Goal: Task Accomplishment & Management: Complete application form

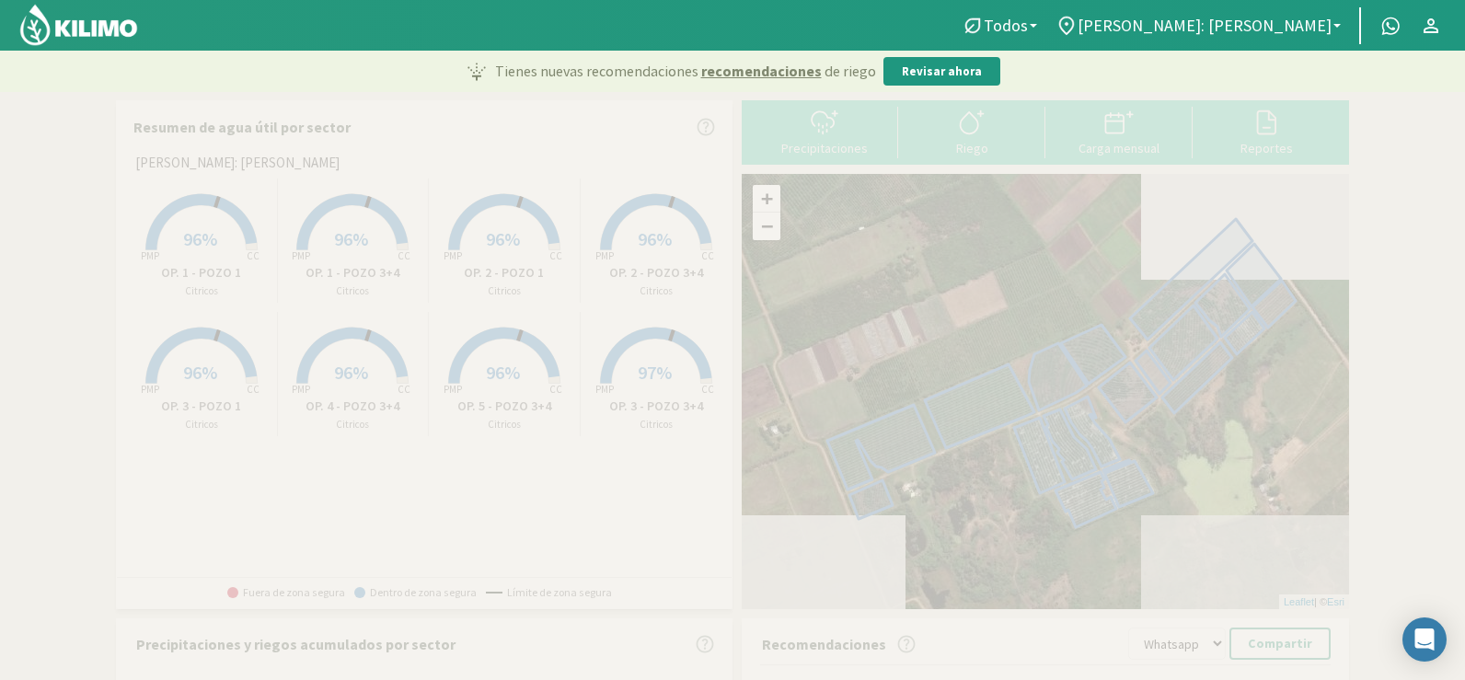
select select "1: Object"
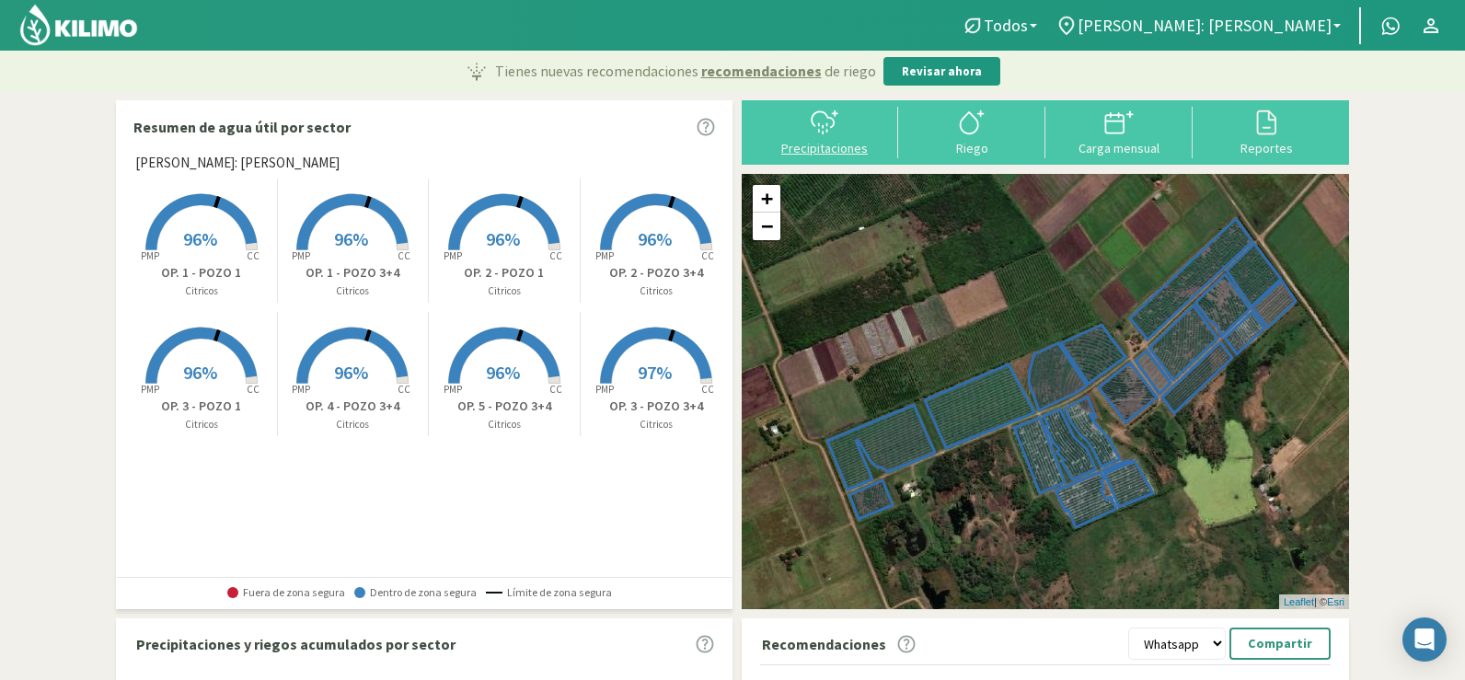
click at [842, 142] on div "Precipitaciones" at bounding box center [825, 148] width 136 height 13
select select "1: Object"
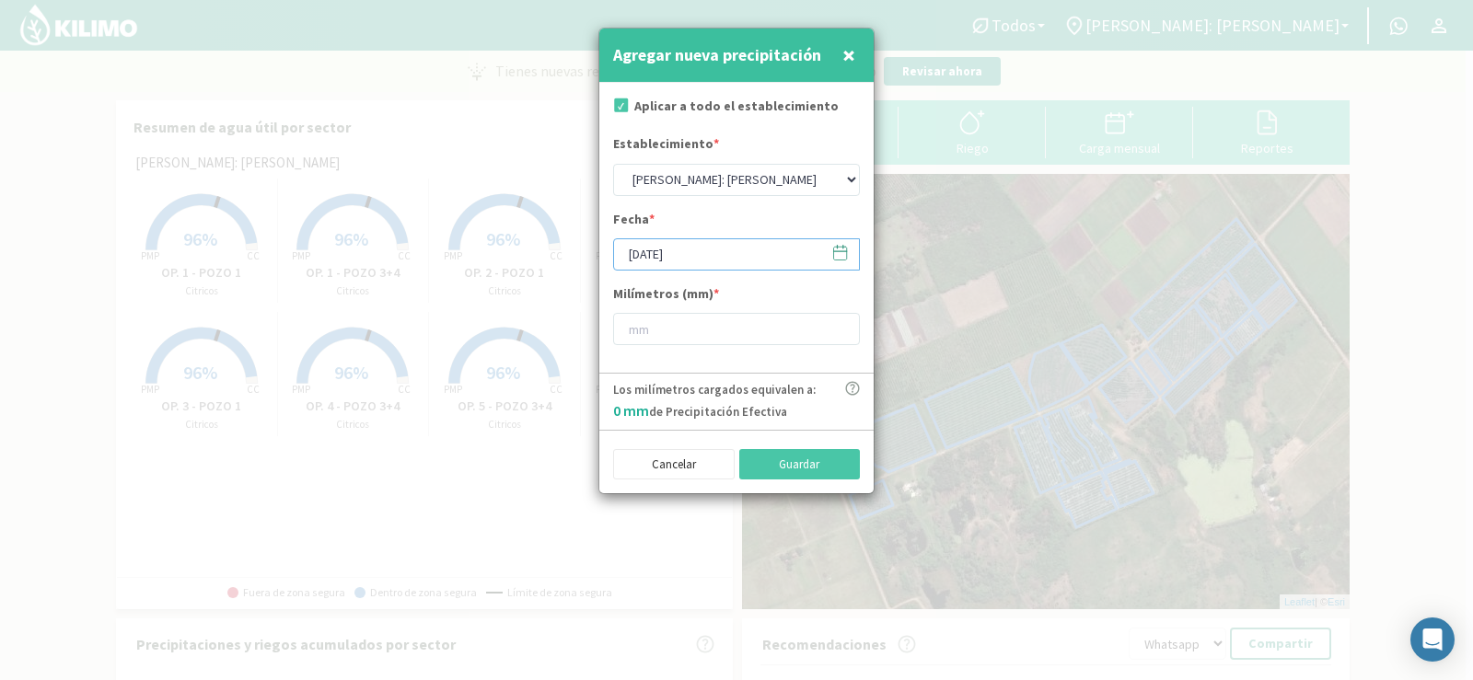
click at [698, 254] on input "[DATE]" at bounding box center [736, 254] width 247 height 32
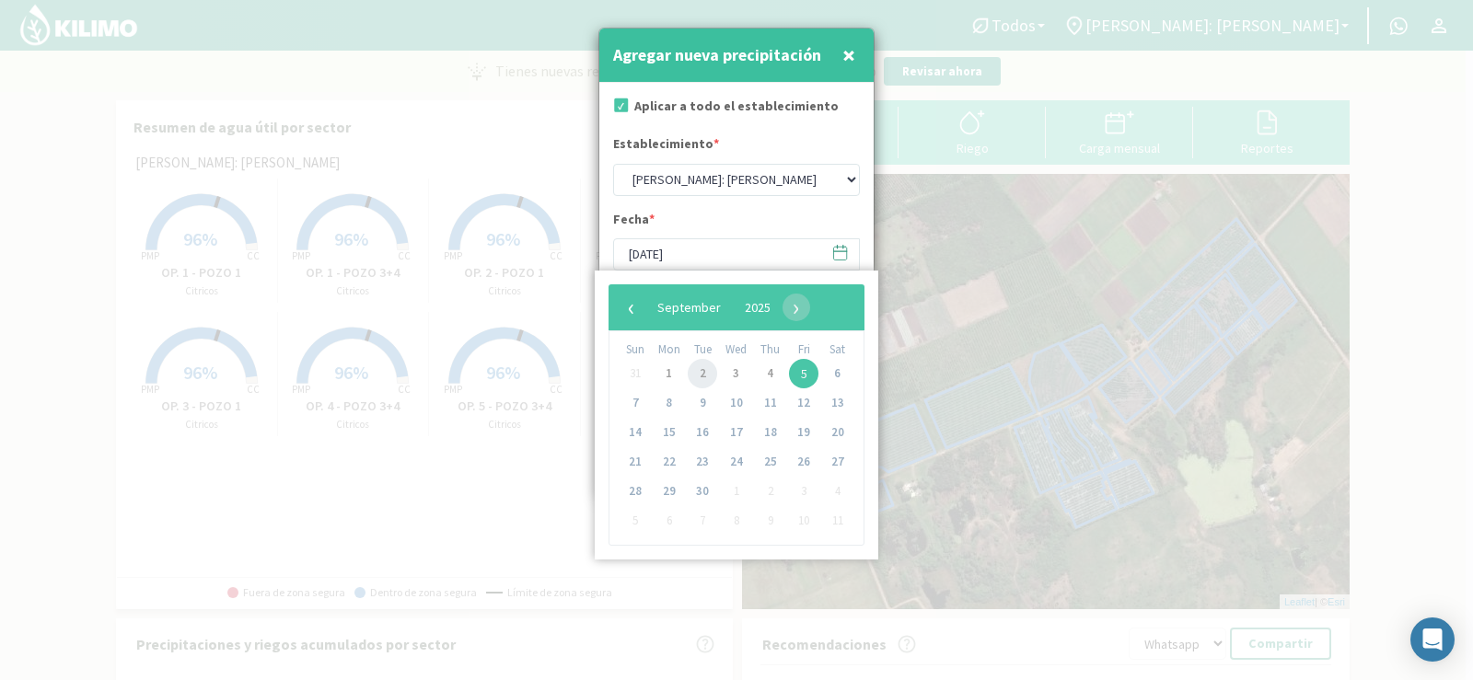
click at [700, 369] on span "2" at bounding box center [702, 373] width 29 height 29
type input "[DATE]"
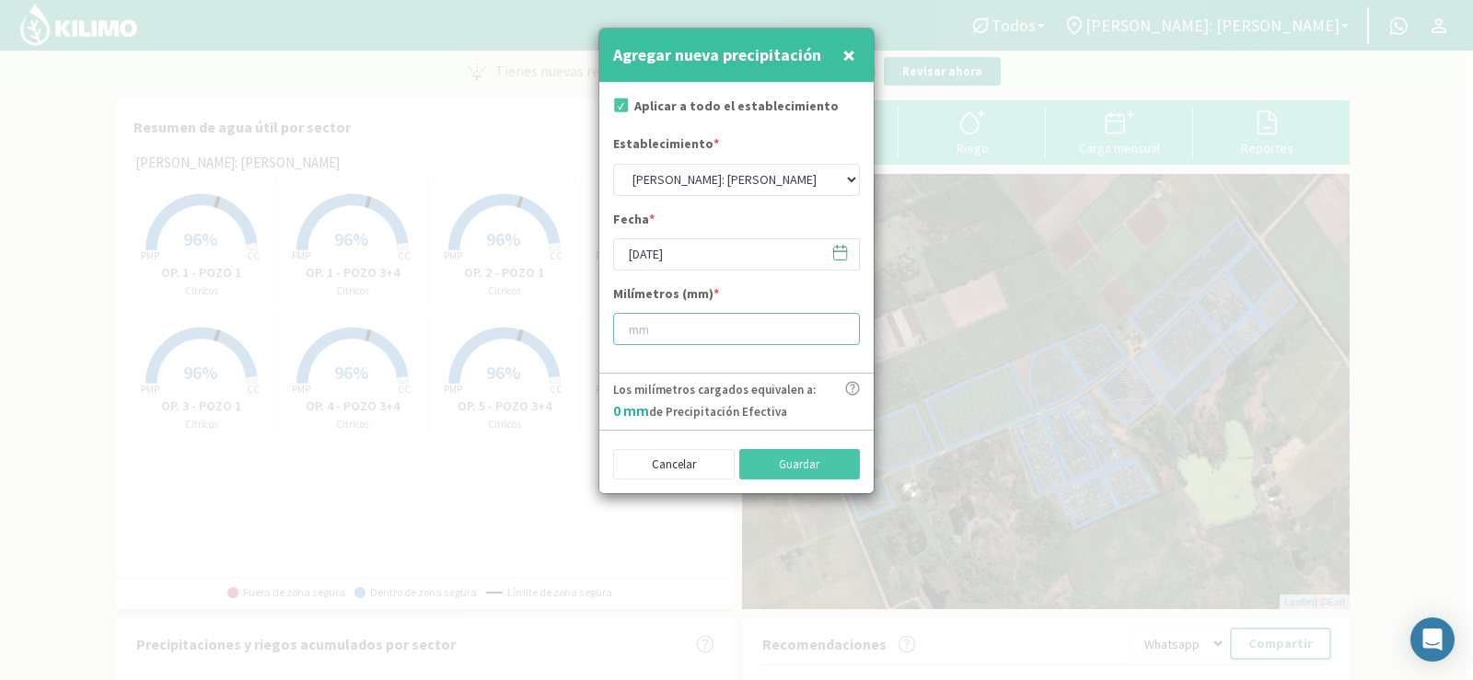
click at [636, 336] on input "number" at bounding box center [736, 329] width 247 height 32
type input "25"
drag, startPoint x: 793, startPoint y: 462, endPoint x: 796, endPoint y: 449, distance: 13.2
click at [795, 453] on button "Guardar" at bounding box center [800, 464] width 122 height 31
type input "[DATE]"
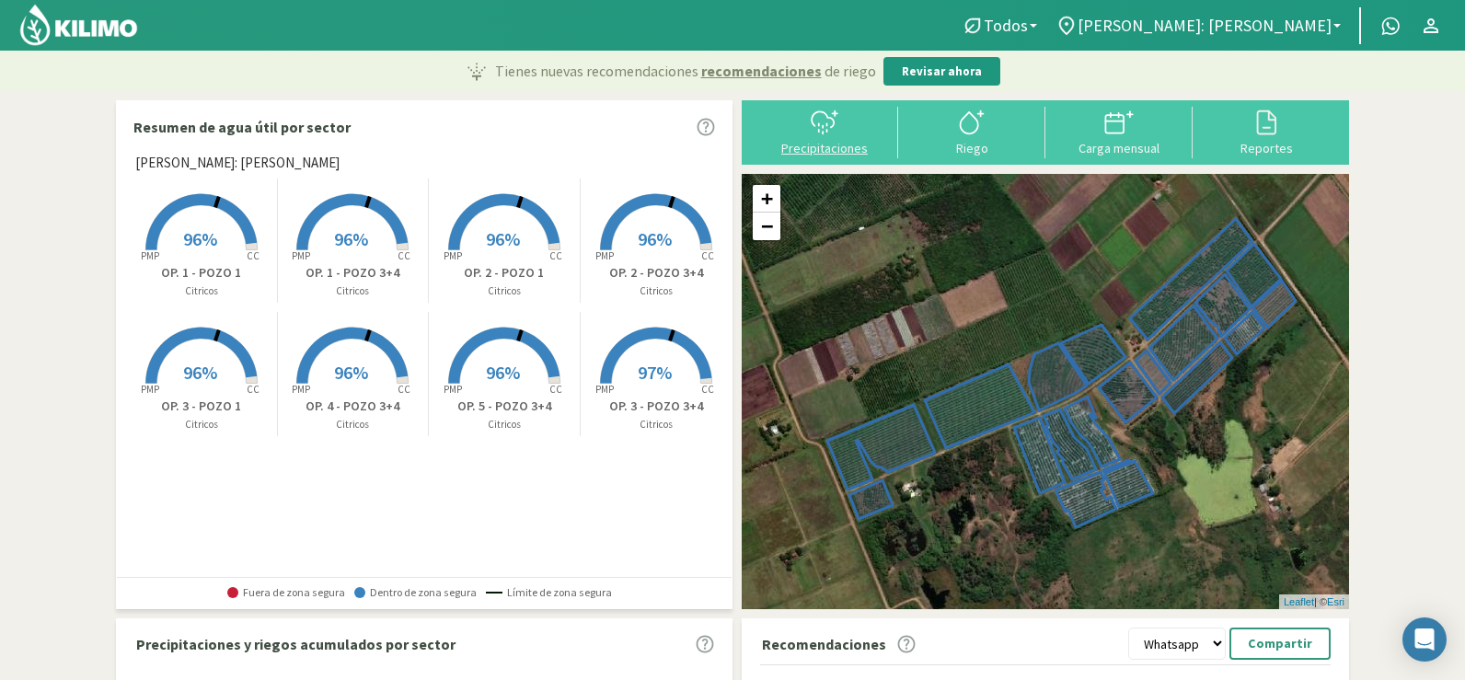
click at [819, 139] on svg-icon at bounding box center [824, 132] width 29 height 17
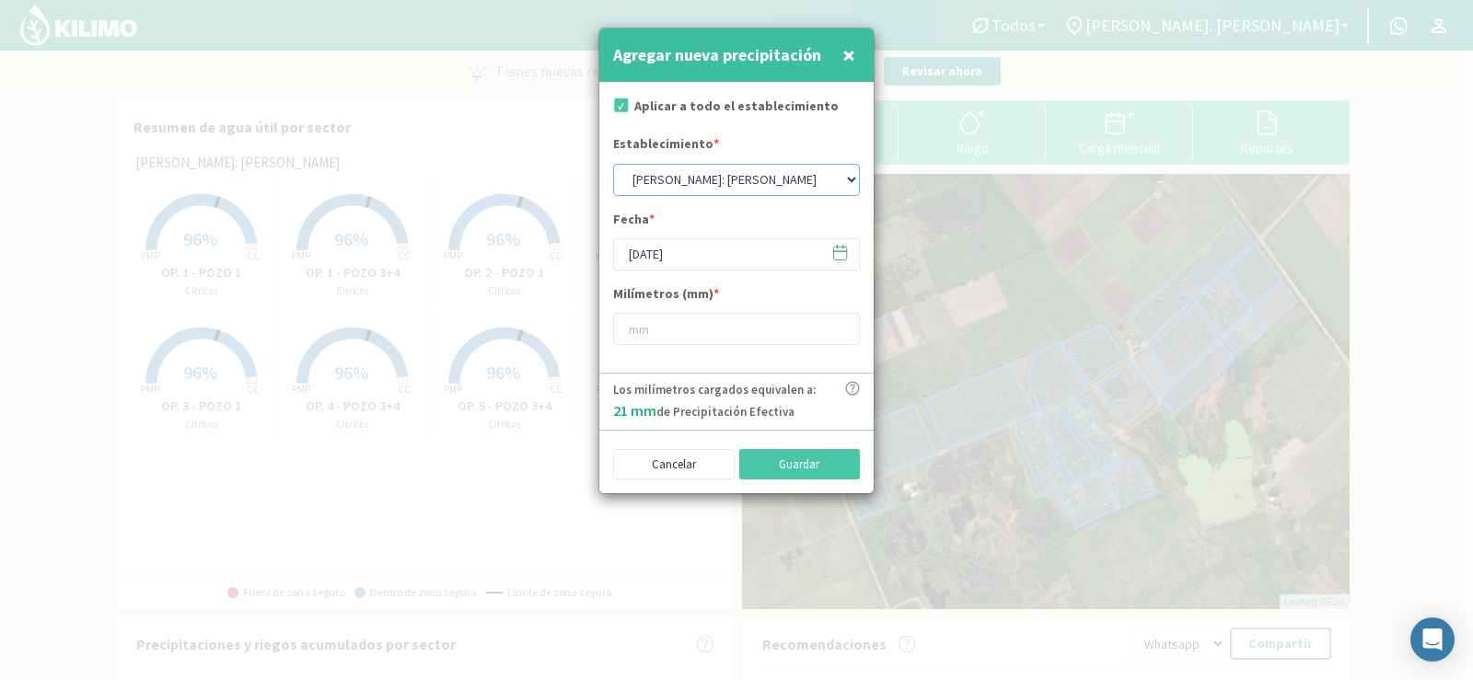
drag, startPoint x: 723, startPoint y: 176, endPoint x: 723, endPoint y: 191, distance: 14.8
click at [723, 176] on select "[PERSON_NAME]: [PERSON_NAME]: [PERSON_NAME]: [PERSON_NAME]: Quinta 102 [PERSON_…" at bounding box center [736, 180] width 247 height 32
select select "5: Object"
click at [613, 164] on select "[PERSON_NAME]: [PERSON_NAME]: [PERSON_NAME]: [PERSON_NAME]: Quinta 102 [PERSON_…" at bounding box center [736, 180] width 247 height 32
click at [666, 243] on input "[DATE]" at bounding box center [736, 254] width 247 height 32
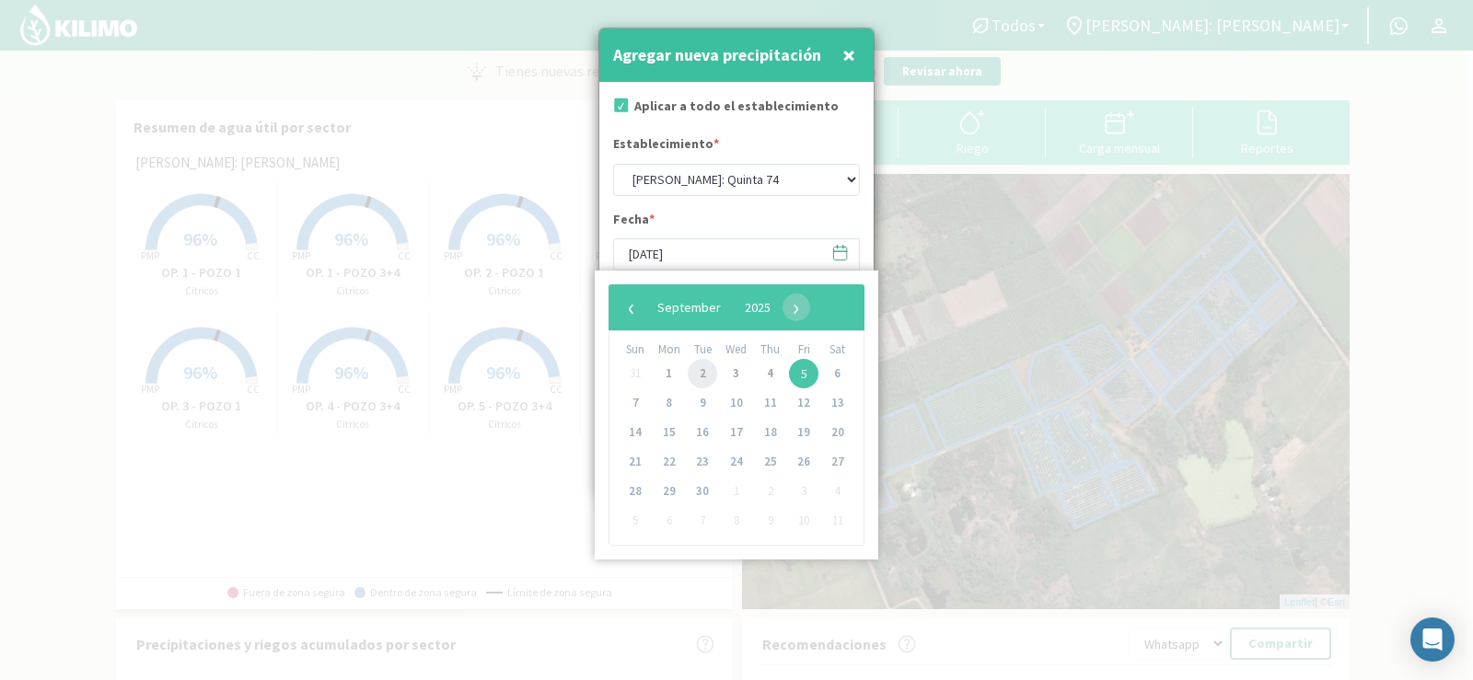
click at [704, 368] on span "2" at bounding box center [702, 373] width 29 height 29
type input "[DATE]"
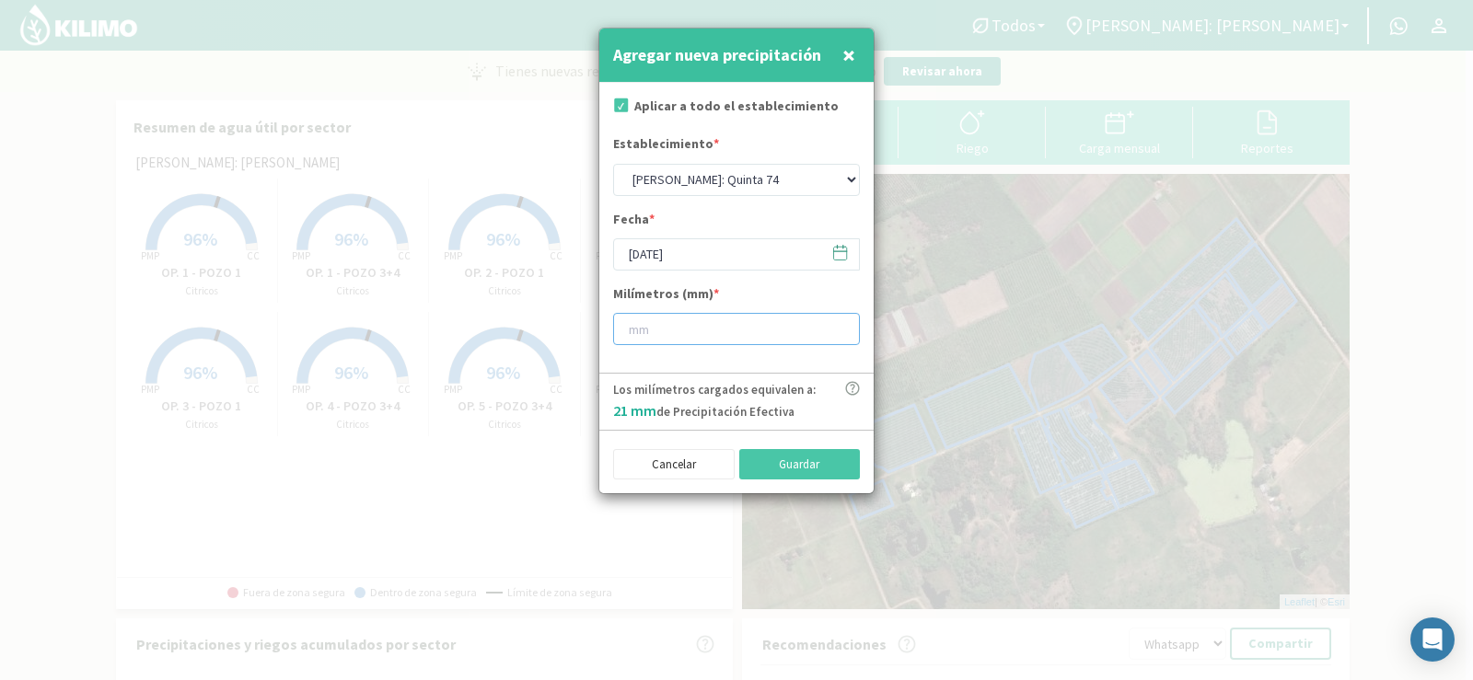
click at [663, 329] on input "number" at bounding box center [736, 329] width 247 height 32
type input "23"
click at [760, 464] on button "Guardar" at bounding box center [800, 464] width 122 height 31
select select "1: Object"
type input "[DATE]"
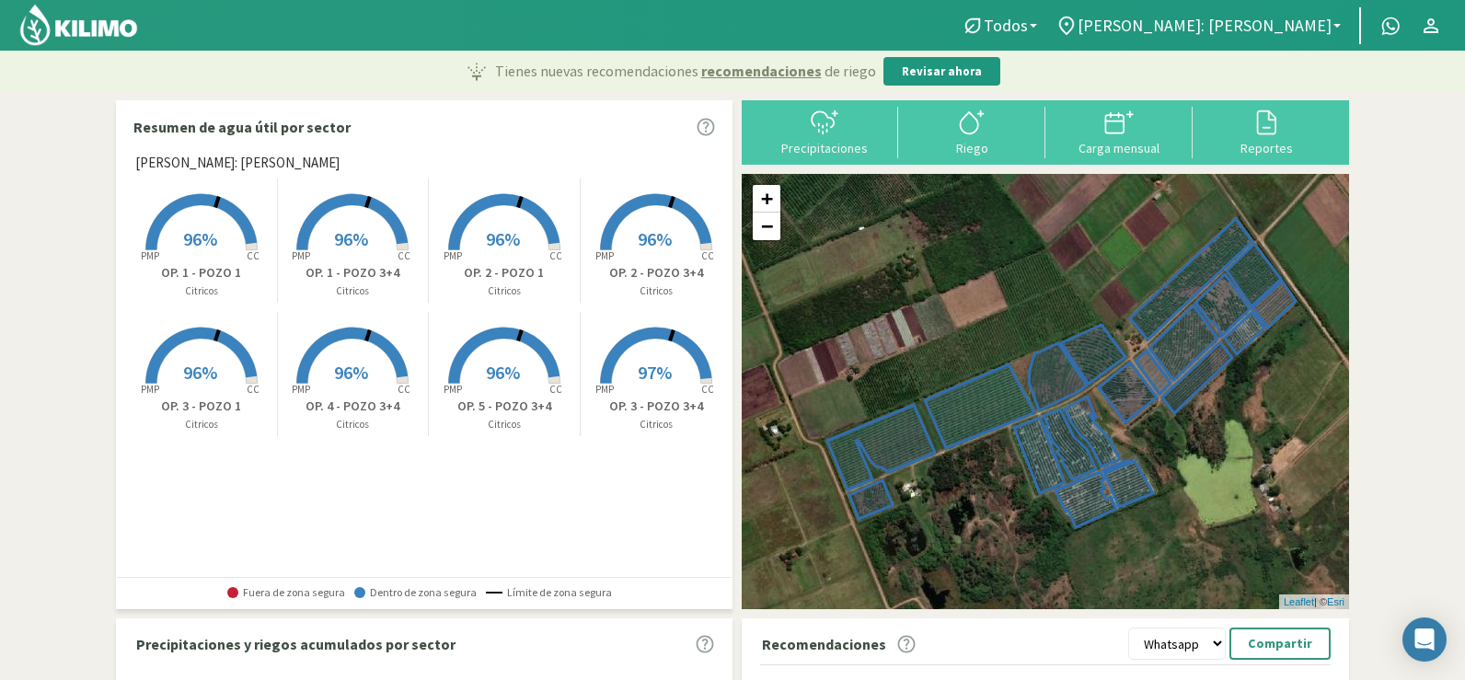
click at [796, 144] on button "Precipitaciones" at bounding box center [824, 131] width 147 height 49
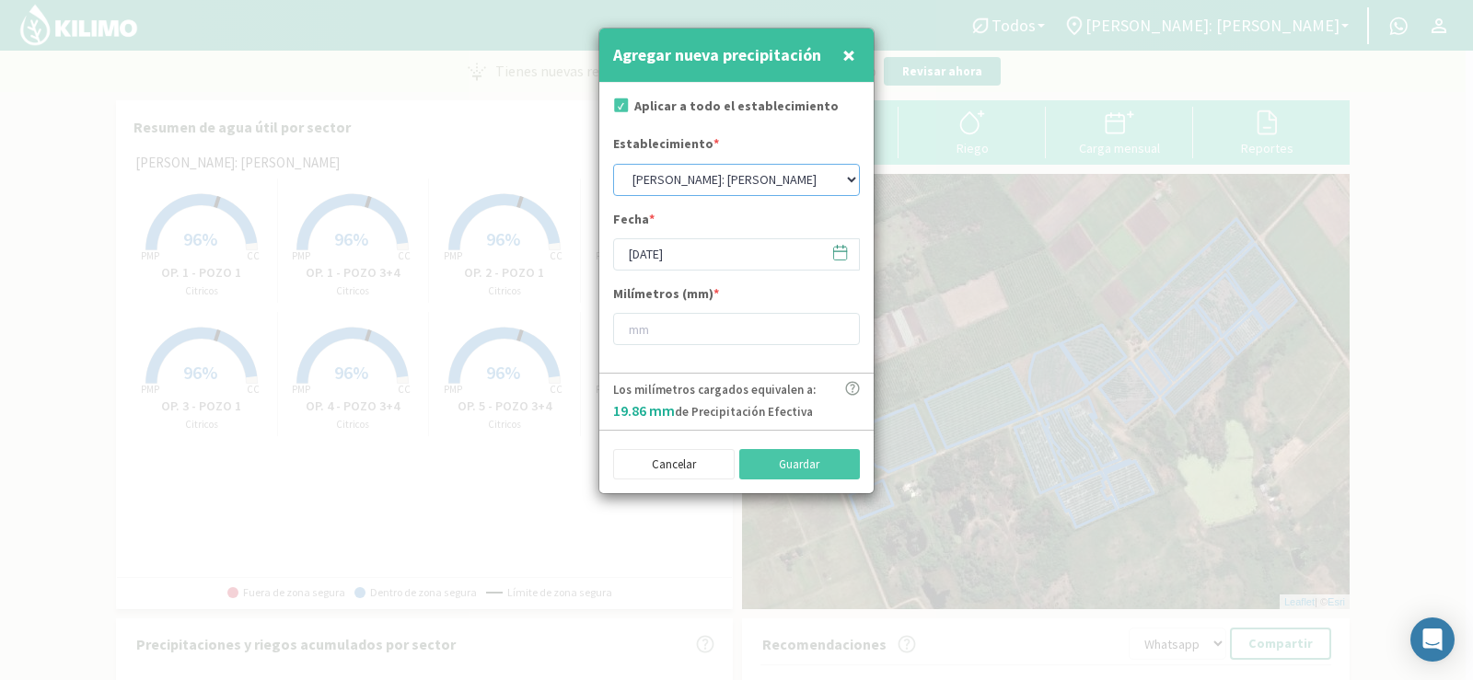
click at [732, 175] on select "[PERSON_NAME]: [PERSON_NAME]: [PERSON_NAME]: [PERSON_NAME]: Quinta 102 [PERSON_…" at bounding box center [736, 180] width 247 height 32
select select "6: Object"
click at [613, 164] on select "[PERSON_NAME]: [PERSON_NAME]: [PERSON_NAME]: [PERSON_NAME]: Quinta 102 [PERSON_…" at bounding box center [736, 180] width 247 height 32
click at [677, 256] on input "[DATE]" at bounding box center [736, 254] width 247 height 32
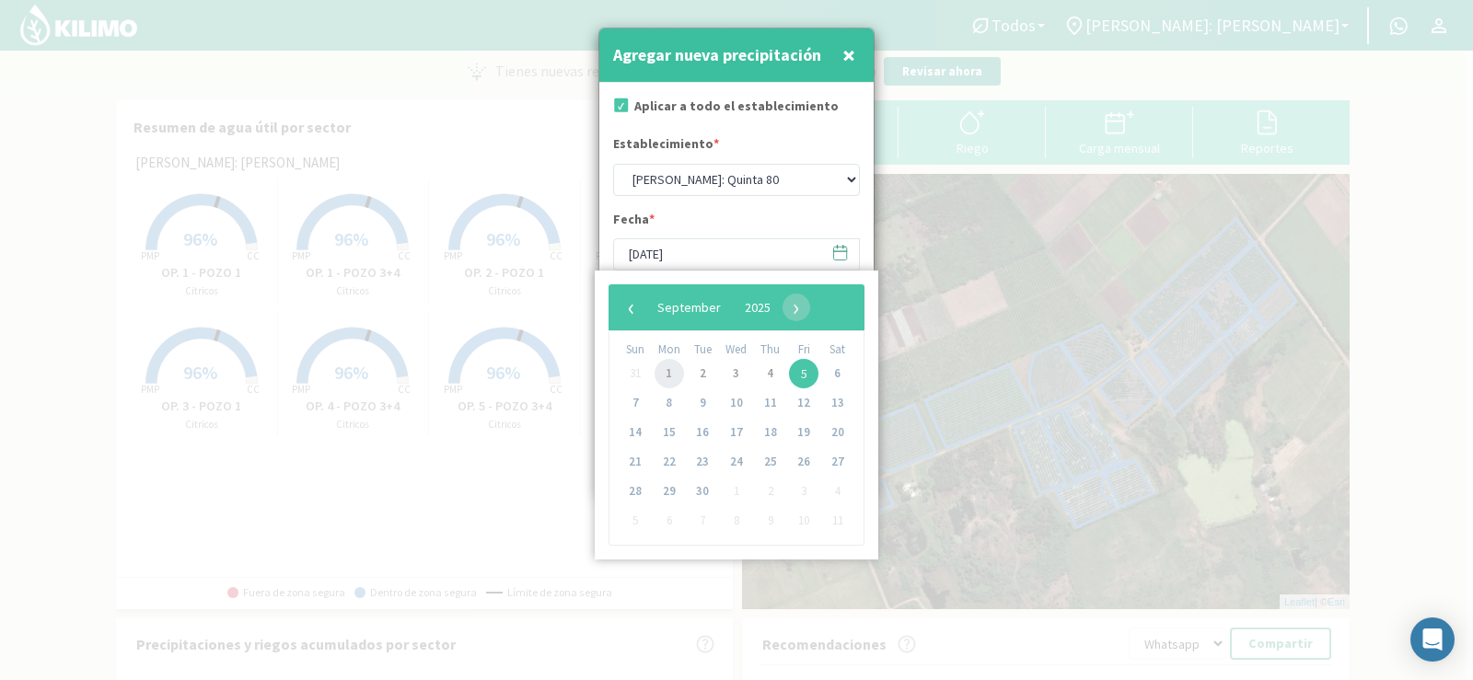
click at [666, 372] on span "1" at bounding box center [668, 373] width 29 height 29
type input "[DATE]"
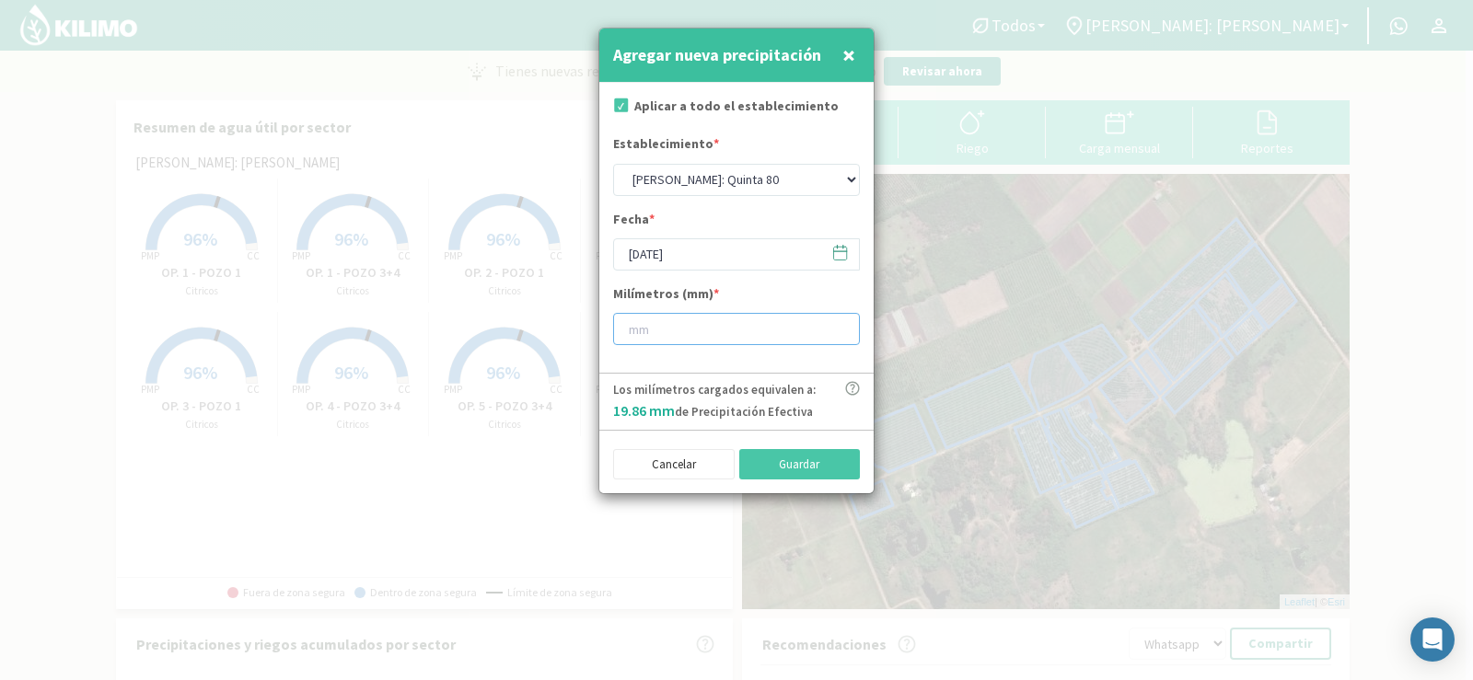
click at [654, 334] on input "number" at bounding box center [736, 329] width 247 height 32
type input "2"
type input "2.8"
type input "27"
type input "27.8"
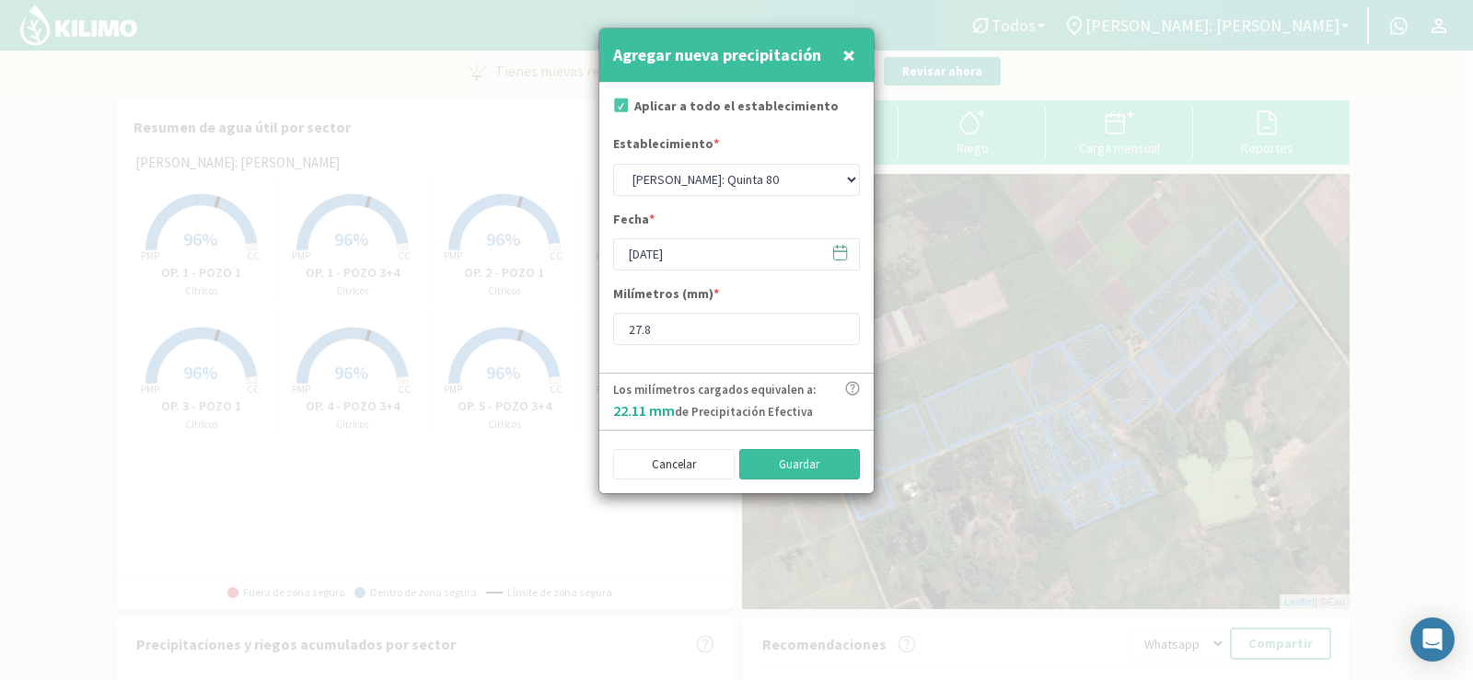
click at [755, 466] on button "Guardar" at bounding box center [800, 464] width 122 height 31
select select "1: Object"
type input "[DATE]"
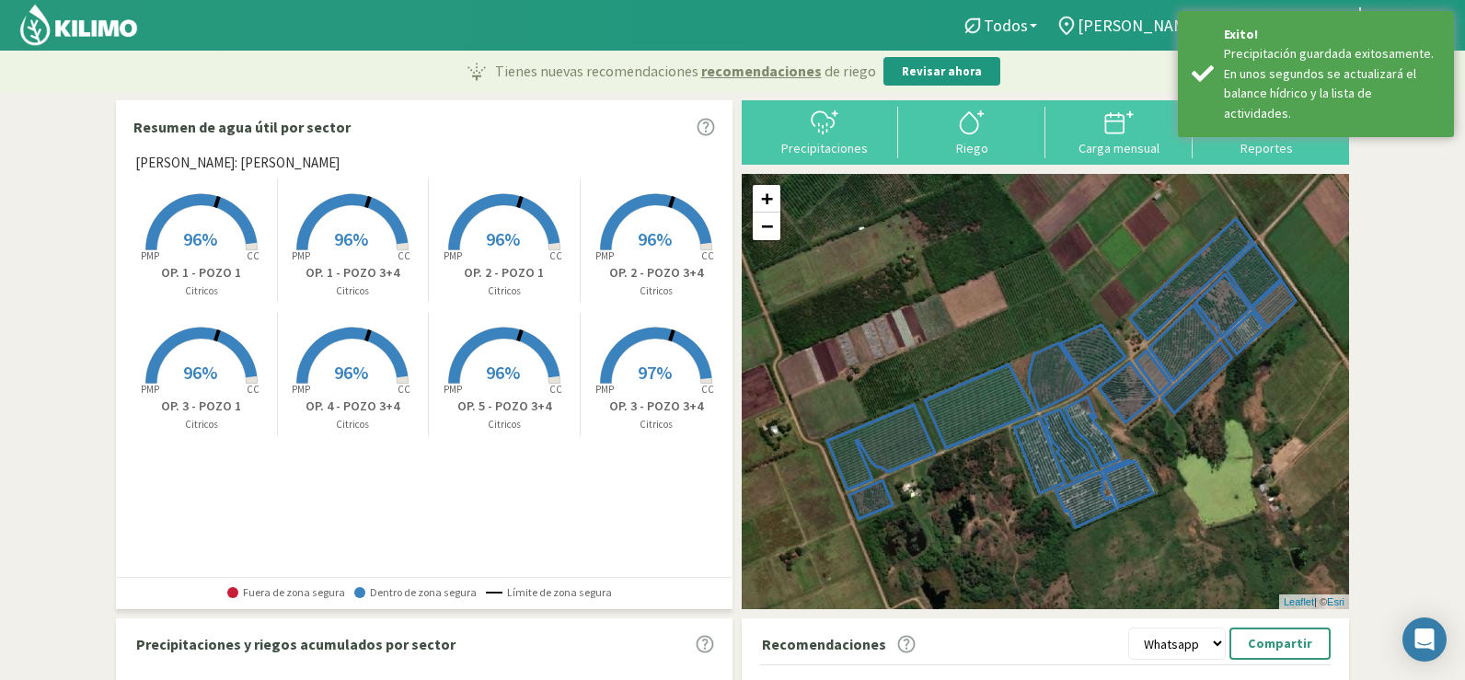
click at [824, 145] on div "Precipitaciones" at bounding box center [825, 148] width 136 height 13
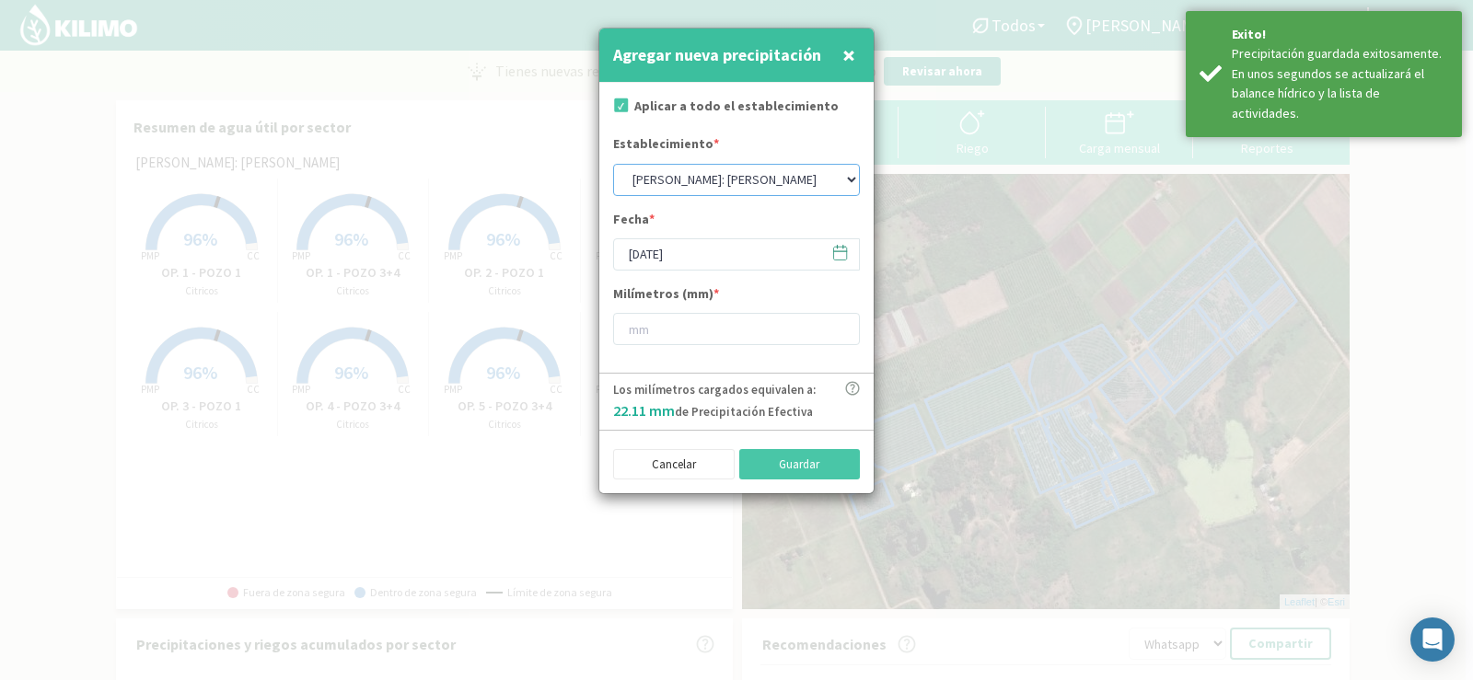
click at [672, 181] on select "[PERSON_NAME]: [PERSON_NAME]: [PERSON_NAME]: [PERSON_NAME]: Quinta 102 [PERSON_…" at bounding box center [736, 180] width 247 height 32
select select "6: Object"
click at [613, 164] on select "[PERSON_NAME]: [PERSON_NAME]: [PERSON_NAME]: [PERSON_NAME]: Quinta 102 [PERSON_…" at bounding box center [736, 180] width 247 height 32
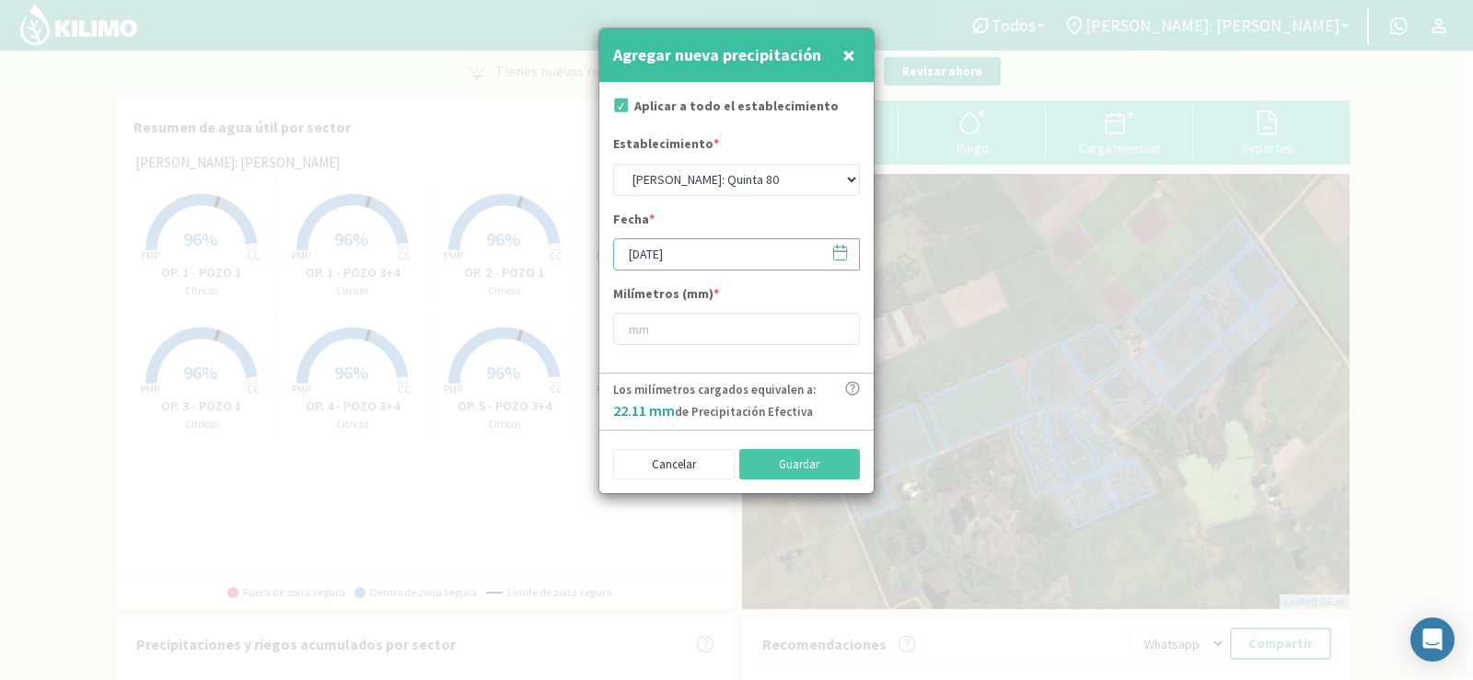
click at [646, 252] on input "[DATE]" at bounding box center [736, 254] width 247 height 32
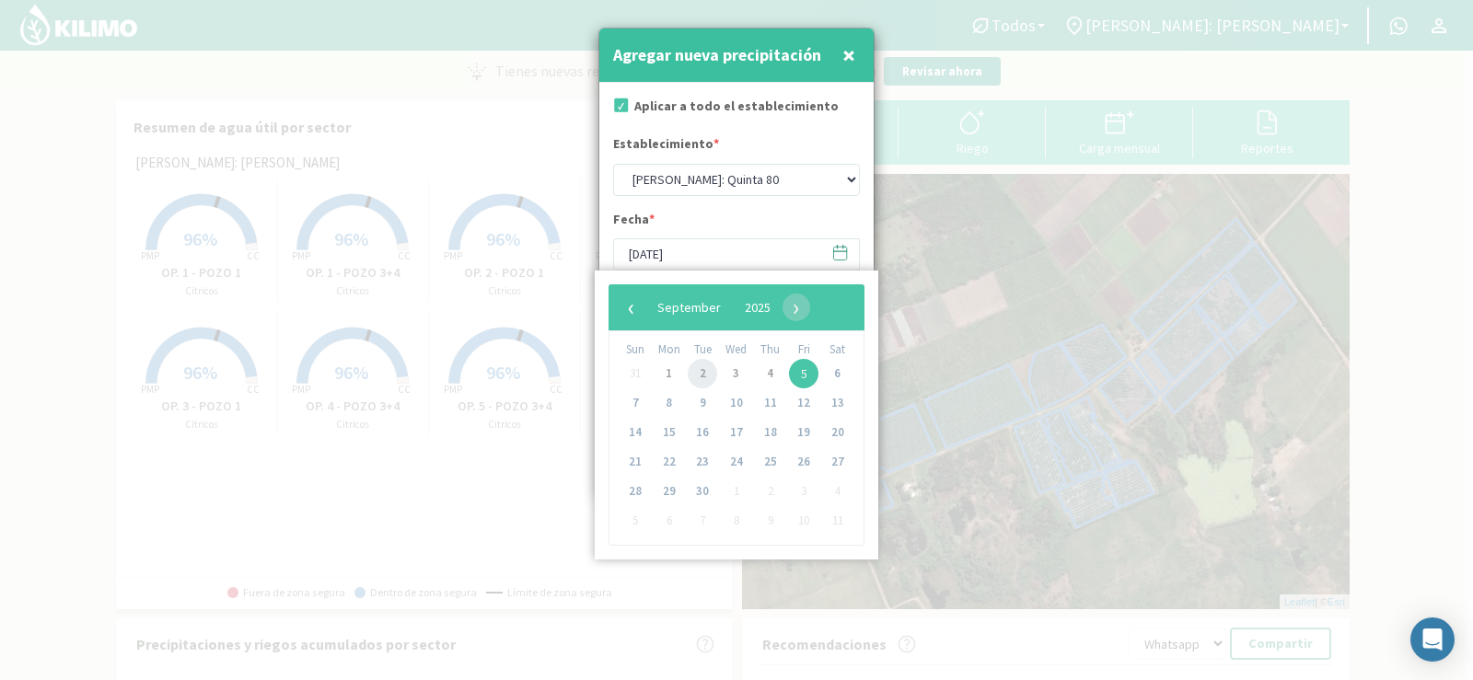
click at [699, 371] on span "2" at bounding box center [702, 373] width 29 height 29
type input "[DATE]"
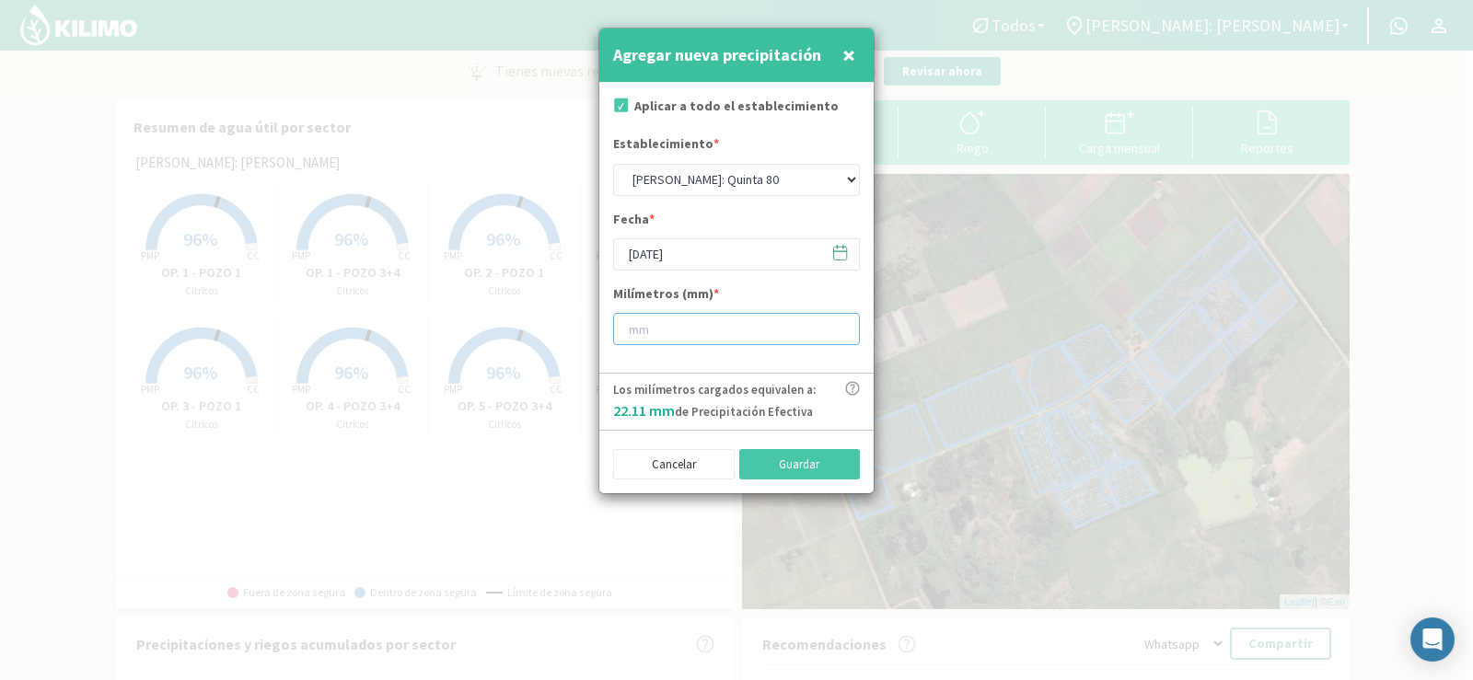
click at [677, 339] on input "number" at bounding box center [736, 329] width 247 height 32
type input "14"
click at [766, 459] on button "Guardar" at bounding box center [800, 464] width 122 height 31
select select "1: Object"
type input "[DATE]"
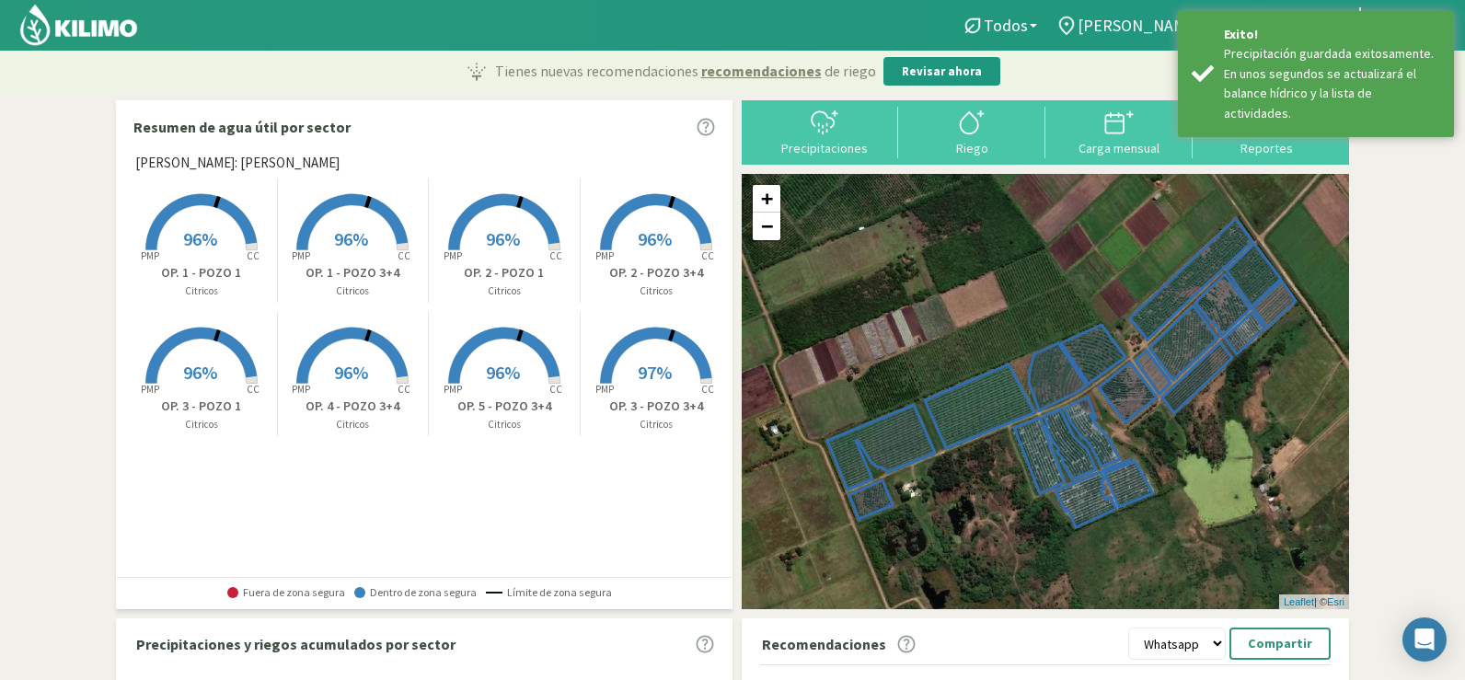
drag, startPoint x: 803, startPoint y: 142, endPoint x: 788, endPoint y: 151, distance: 17.4
click at [803, 143] on div "Precipitaciones" at bounding box center [825, 148] width 136 height 13
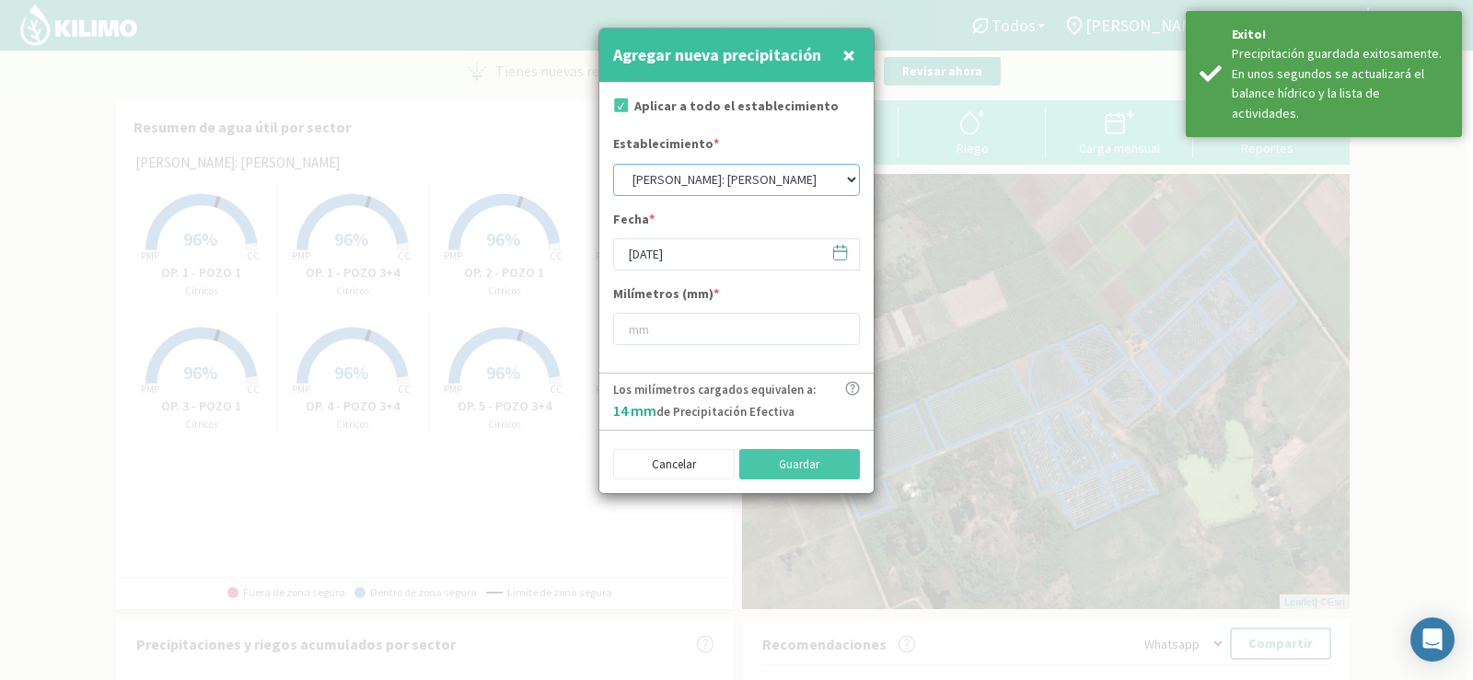
click at [673, 179] on select "[PERSON_NAME]: [PERSON_NAME]: [PERSON_NAME]: [PERSON_NAME]: Quinta 102 [PERSON_…" at bounding box center [736, 180] width 247 height 32
select select "6: Object"
click at [613, 164] on select "[PERSON_NAME]: [PERSON_NAME]: [PERSON_NAME]: [PERSON_NAME]: Quinta 102 [PERSON_…" at bounding box center [736, 180] width 247 height 32
click at [657, 251] on input "[DATE]" at bounding box center [736, 254] width 247 height 32
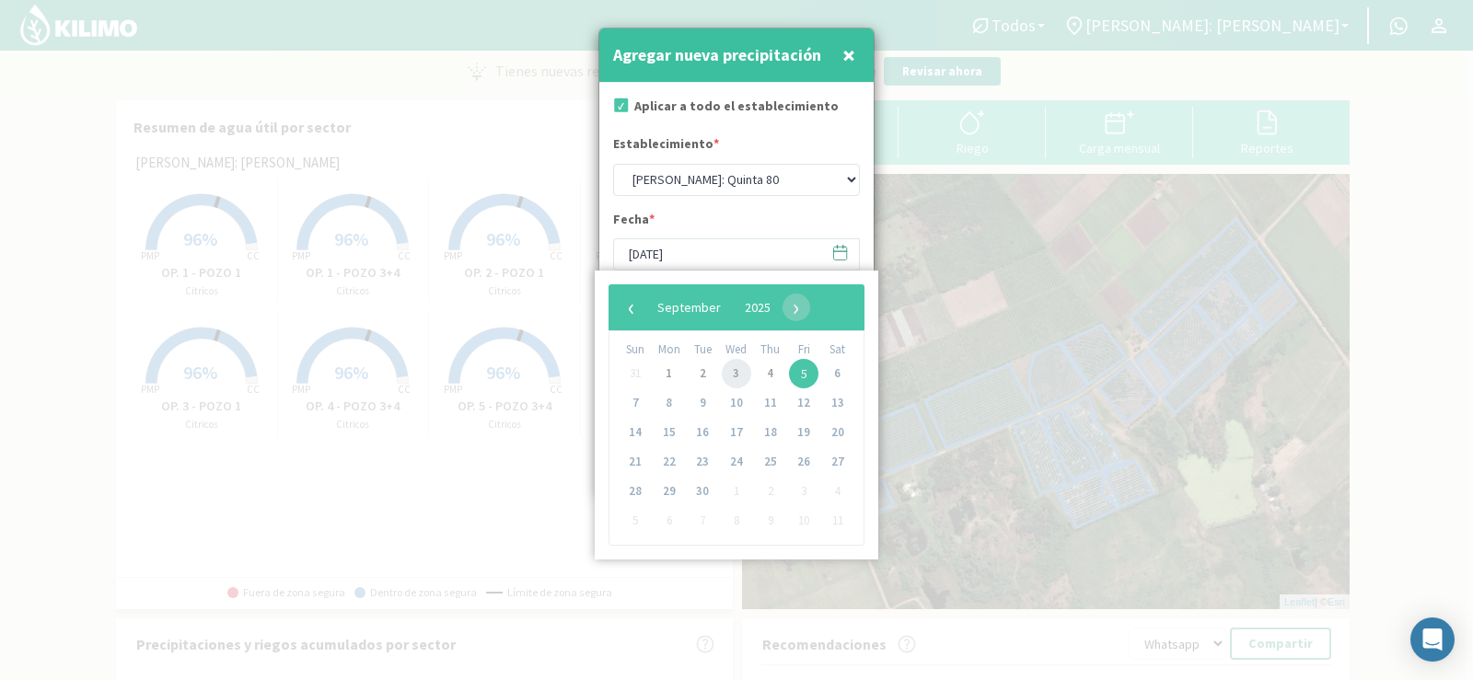
click at [736, 371] on span "3" at bounding box center [736, 373] width 29 height 29
type input "[DATE]"
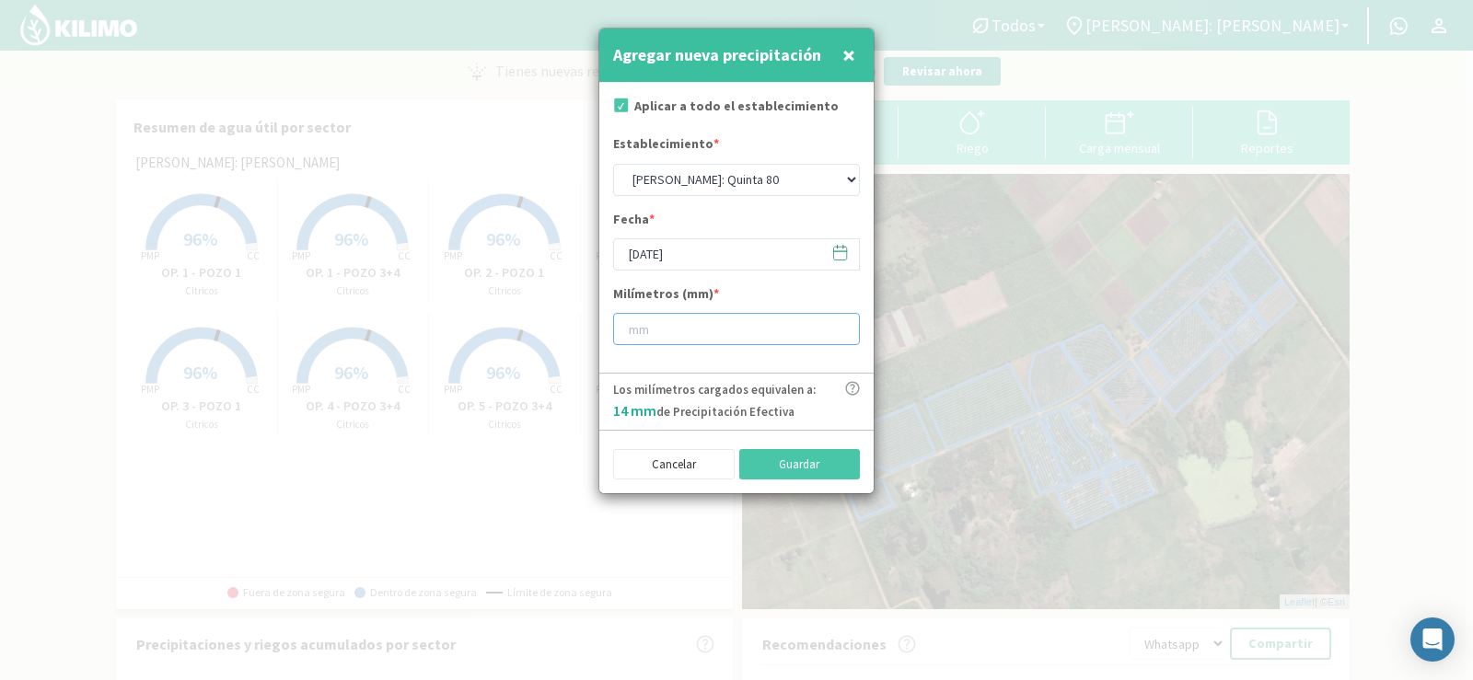
click at [672, 336] on input "number" at bounding box center [736, 329] width 247 height 32
type input "14"
type input "14.4"
click at [762, 466] on button "Guardar" at bounding box center [800, 464] width 122 height 31
select select "1: Object"
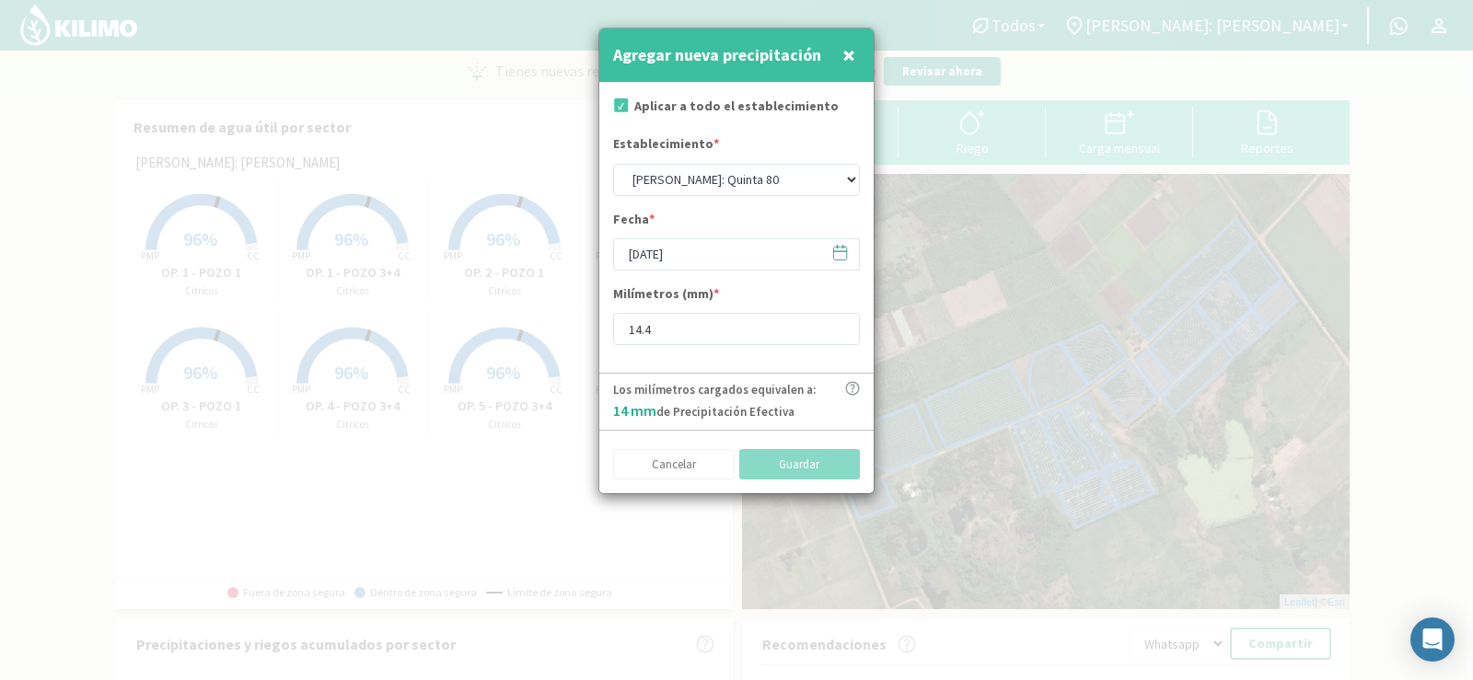
type input "[DATE]"
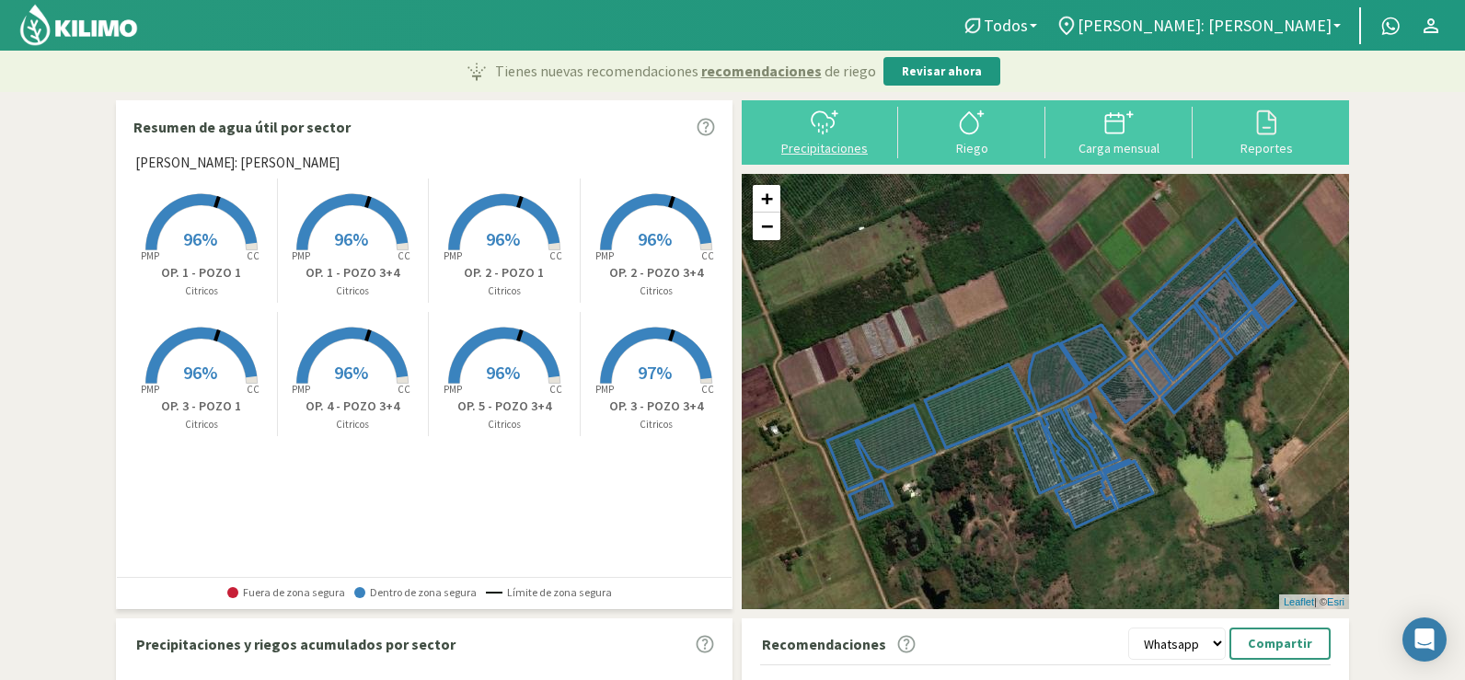
click at [813, 143] on div "Precipitaciones" at bounding box center [825, 148] width 136 height 13
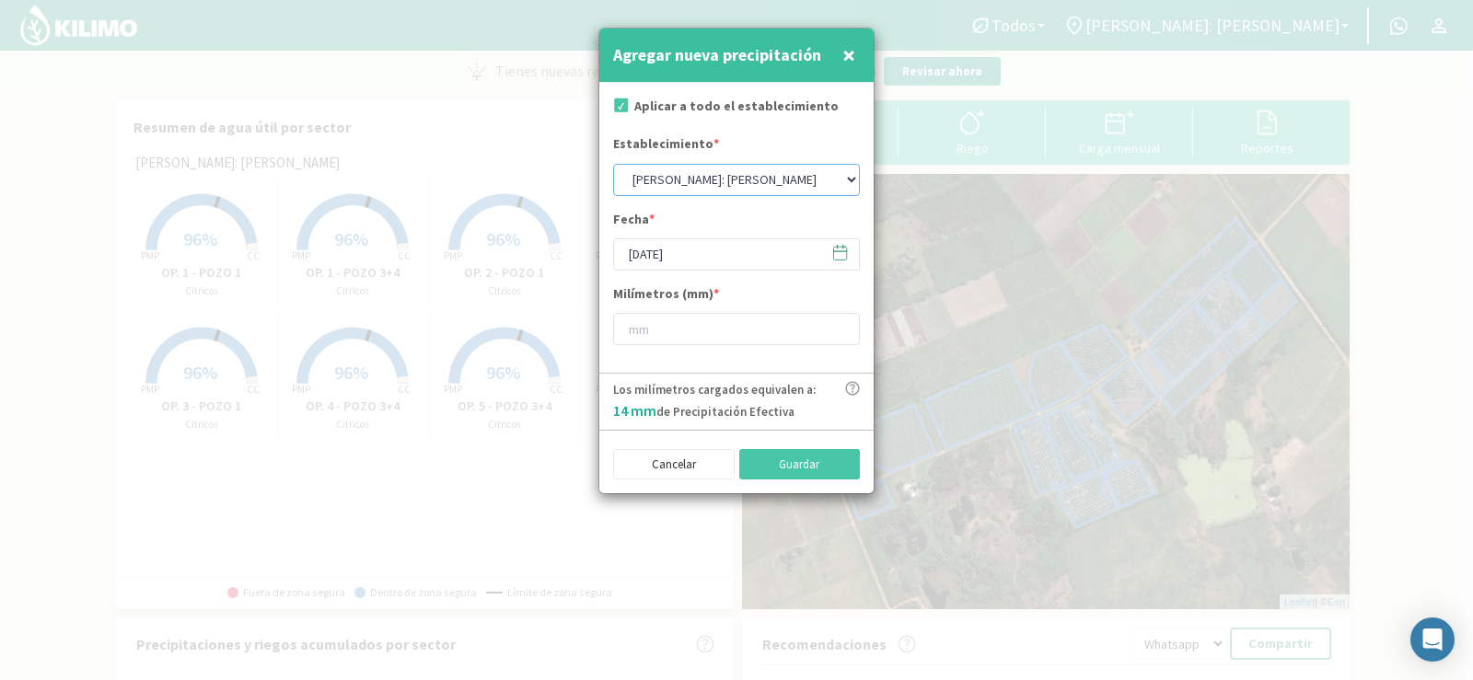
drag, startPoint x: 688, startPoint y: 178, endPoint x: 689, endPoint y: 192, distance: 14.8
click at [689, 179] on select "[PERSON_NAME]: [PERSON_NAME]: [PERSON_NAME]: [PERSON_NAME]: Quinta 102 [PERSON_…" at bounding box center [736, 180] width 247 height 32
select select "3: Object"
click at [613, 164] on select "[PERSON_NAME]: [PERSON_NAME]: [PERSON_NAME]: [PERSON_NAME]: Quinta 102 [PERSON_…" at bounding box center [736, 180] width 247 height 32
click at [678, 259] on input "[DATE]" at bounding box center [736, 254] width 247 height 32
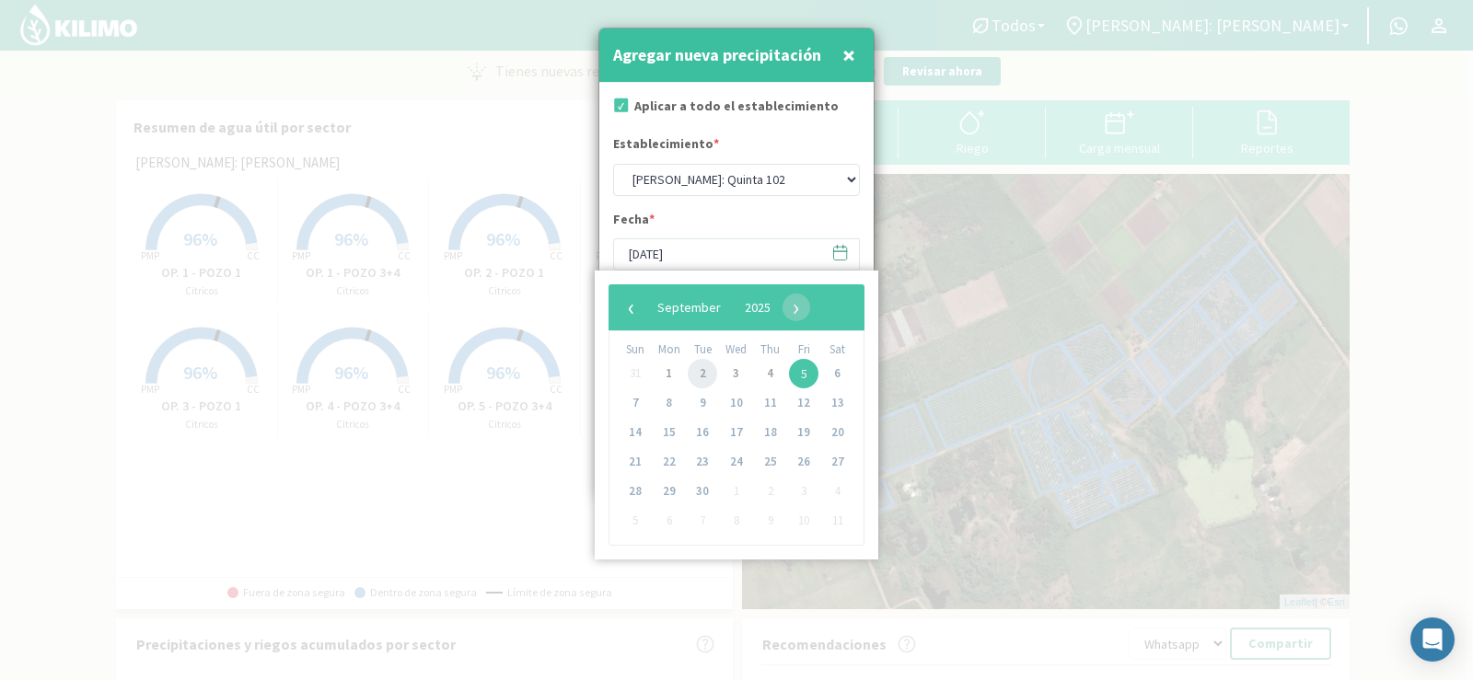
click at [690, 369] on span "2" at bounding box center [702, 373] width 29 height 29
type input "[DATE]"
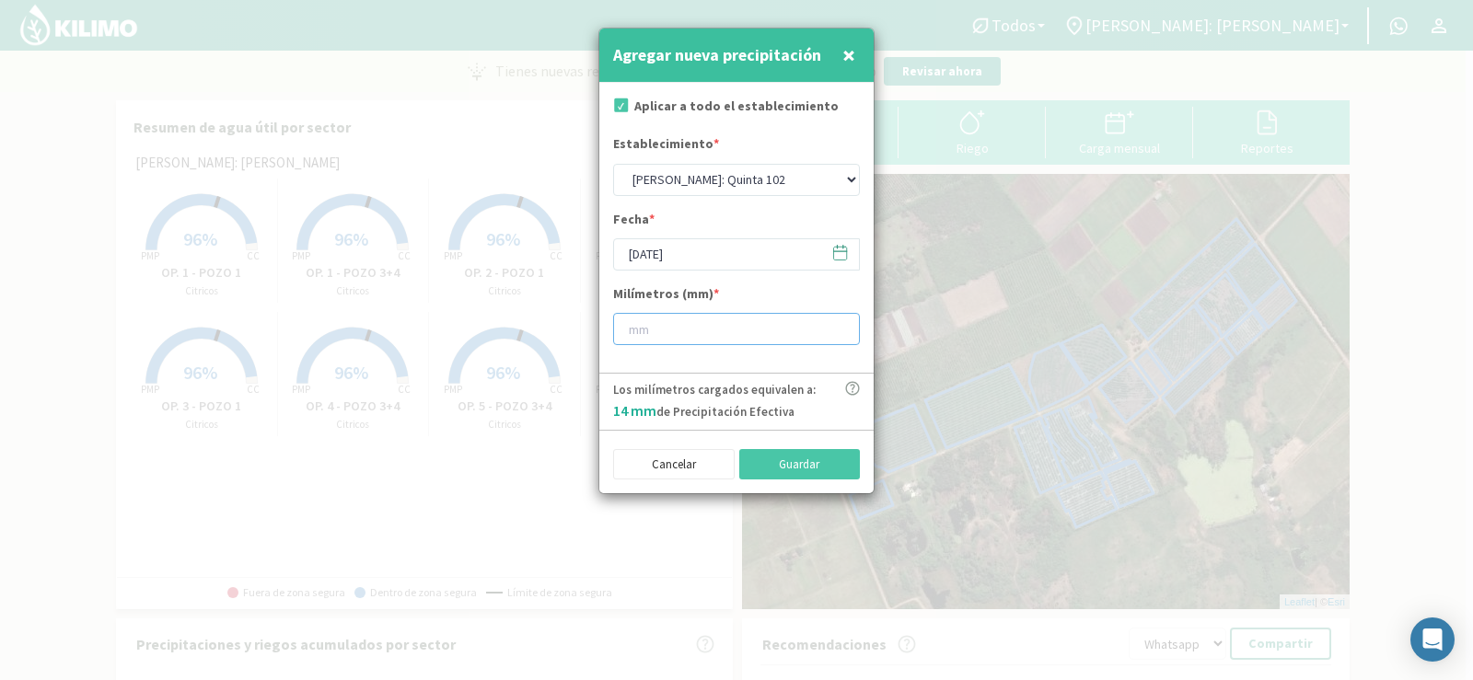
click at [649, 334] on input "number" at bounding box center [736, 329] width 247 height 32
type input "28"
click at [795, 457] on button "Guardar" at bounding box center [800, 464] width 122 height 31
select select "1: Object"
type input "[DATE]"
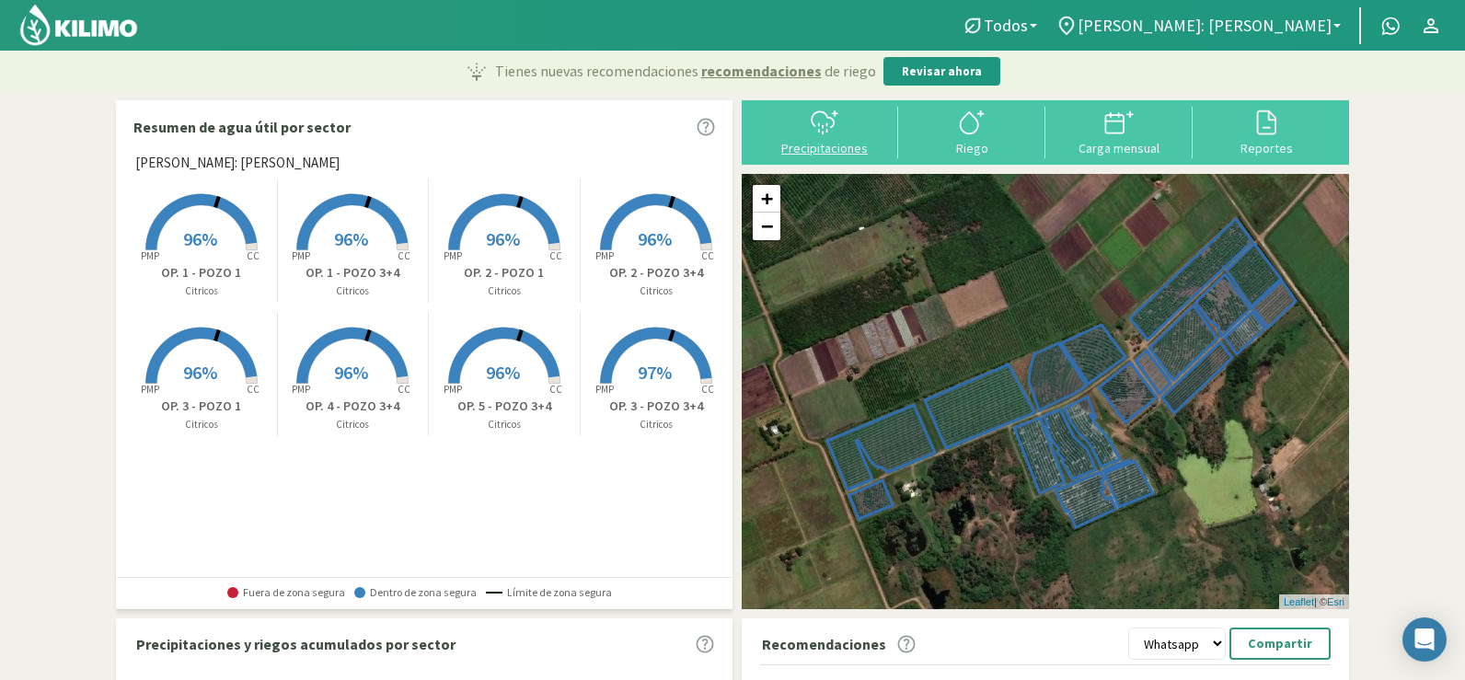
click at [801, 147] on div "Precipitaciones" at bounding box center [825, 148] width 136 height 13
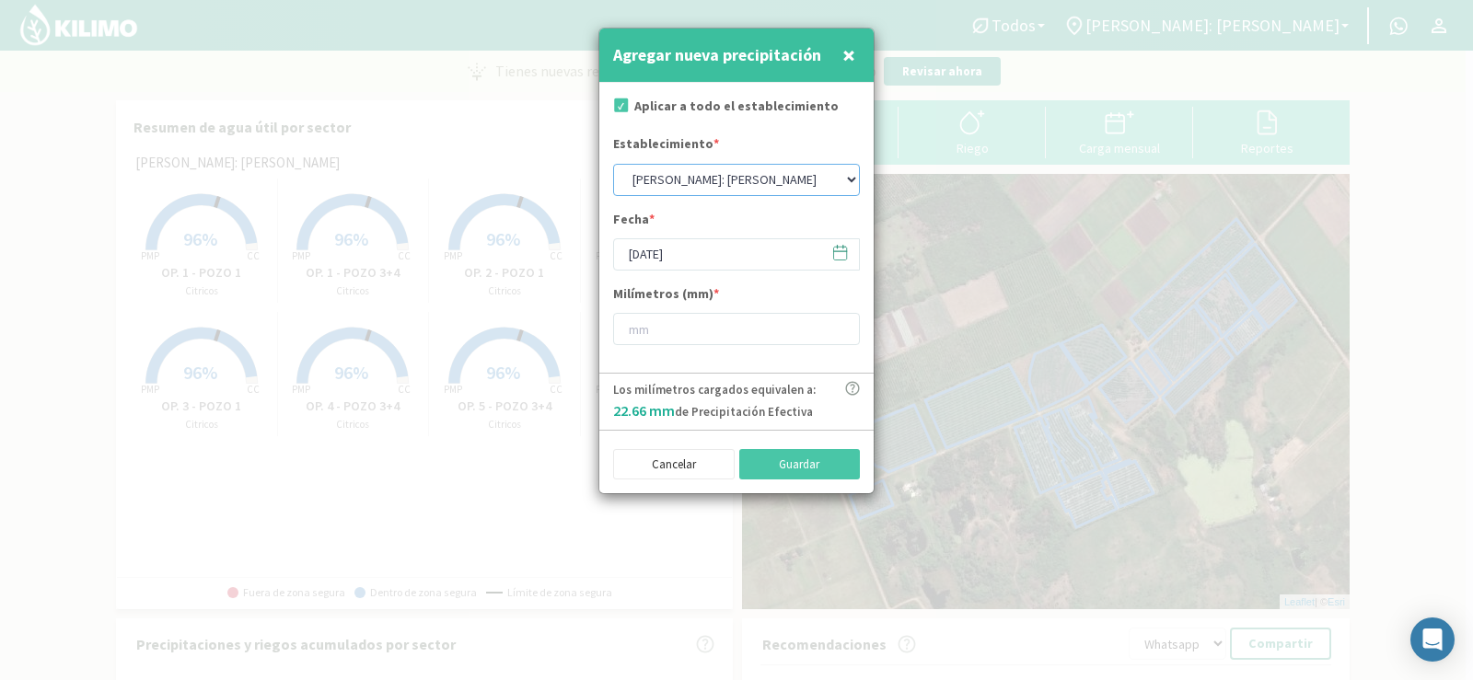
click at [747, 185] on select "[PERSON_NAME]: [PERSON_NAME]: [PERSON_NAME]: [PERSON_NAME]: Quinta 102 [PERSON_…" at bounding box center [736, 180] width 247 height 32
select select "2: Object"
click at [613, 164] on select "[PERSON_NAME]: [PERSON_NAME]: [PERSON_NAME]: [PERSON_NAME]: Quinta 102 [PERSON_…" at bounding box center [736, 180] width 247 height 32
click at [693, 253] on input "[DATE]" at bounding box center [736, 254] width 247 height 32
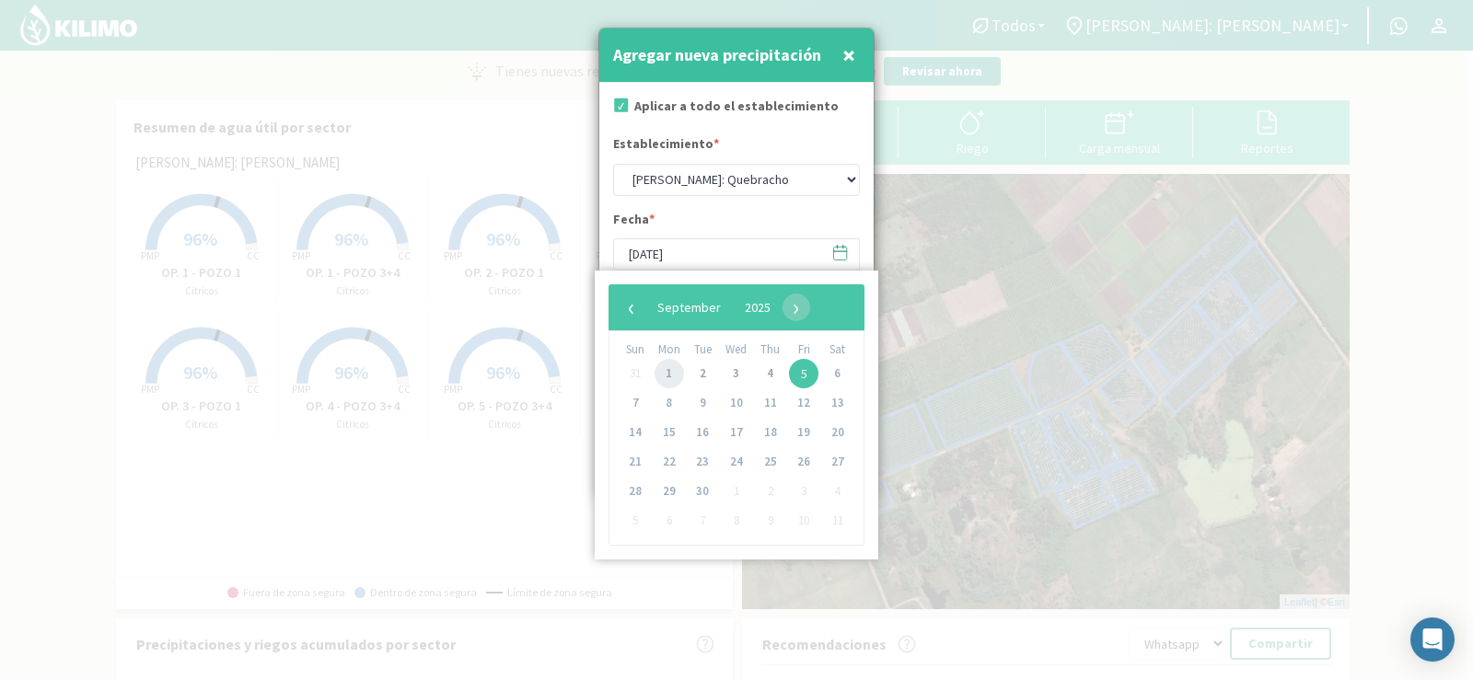
click at [663, 372] on span "1" at bounding box center [668, 373] width 29 height 29
type input "[DATE]"
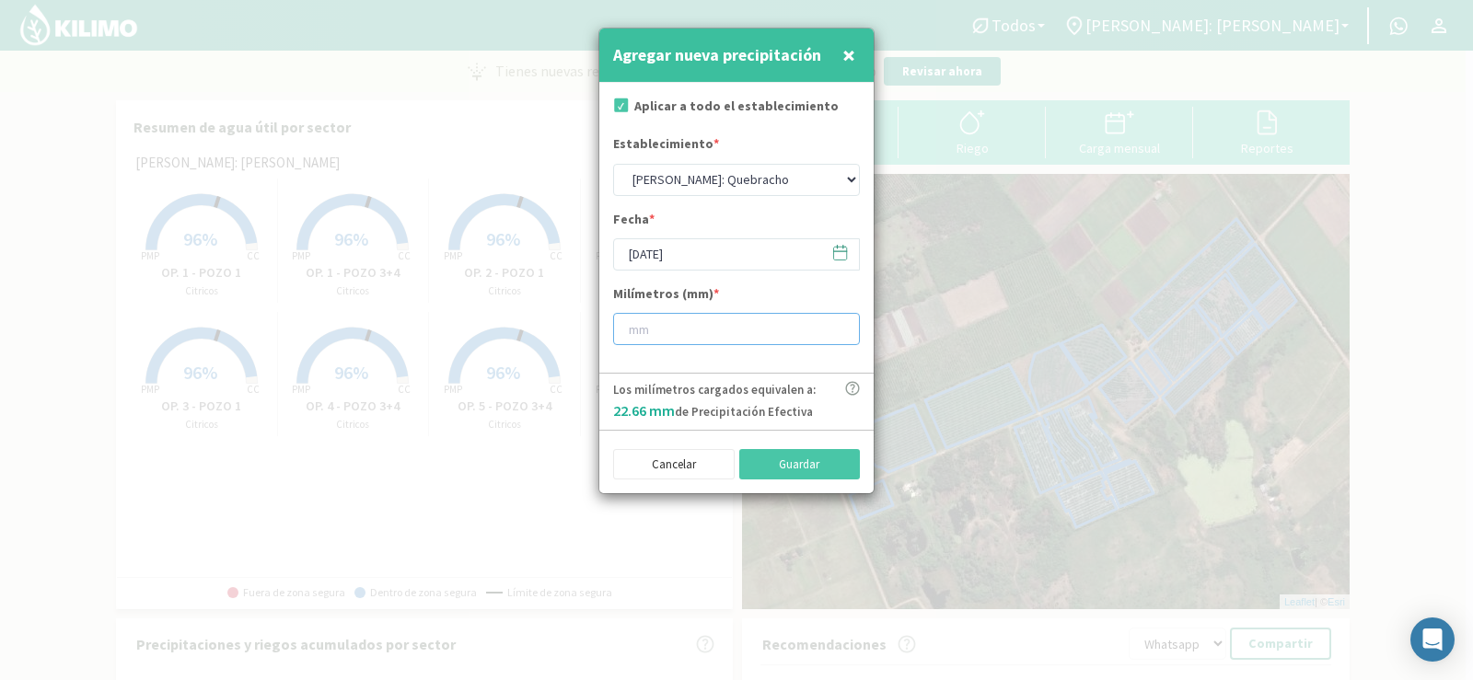
click at [650, 323] on input "number" at bounding box center [736, 329] width 247 height 32
type input "28"
type input "28.8"
click at [805, 463] on button "Guardar" at bounding box center [800, 464] width 122 height 31
select select "1: Object"
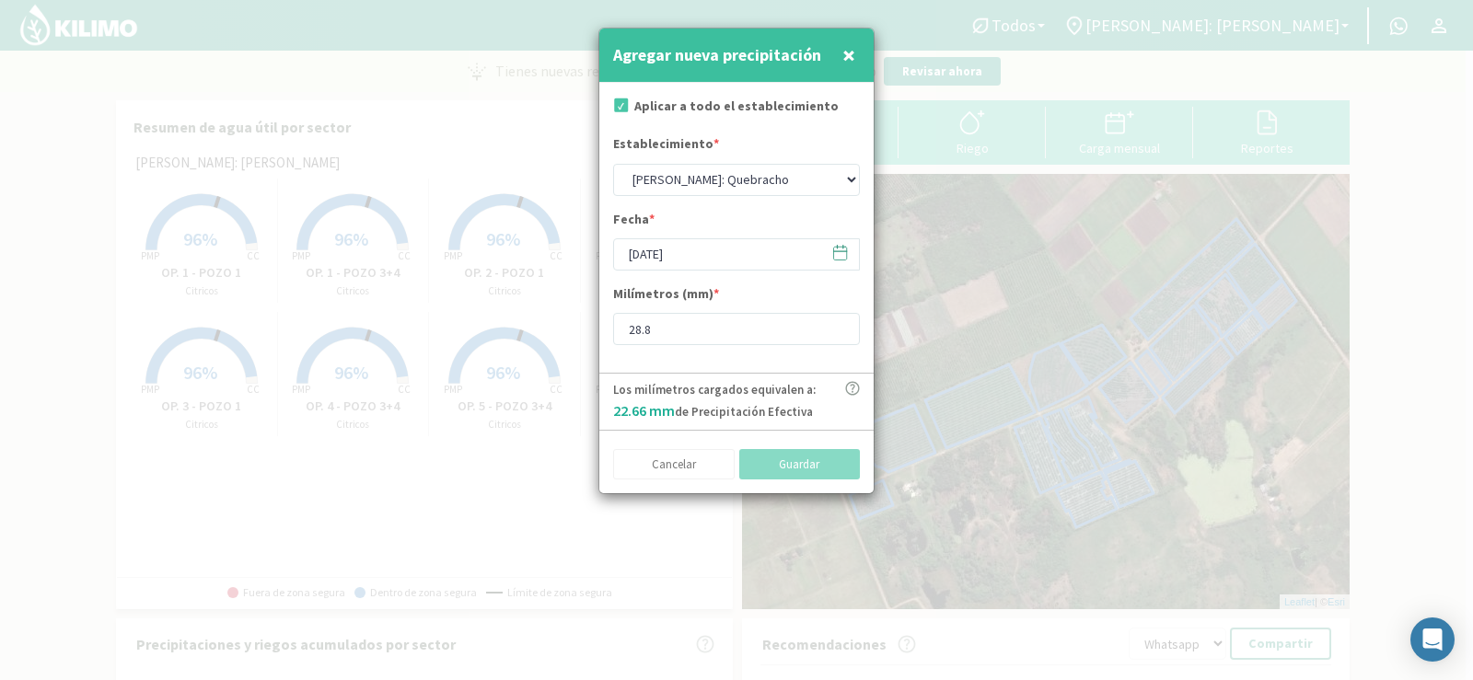
type input "[DATE]"
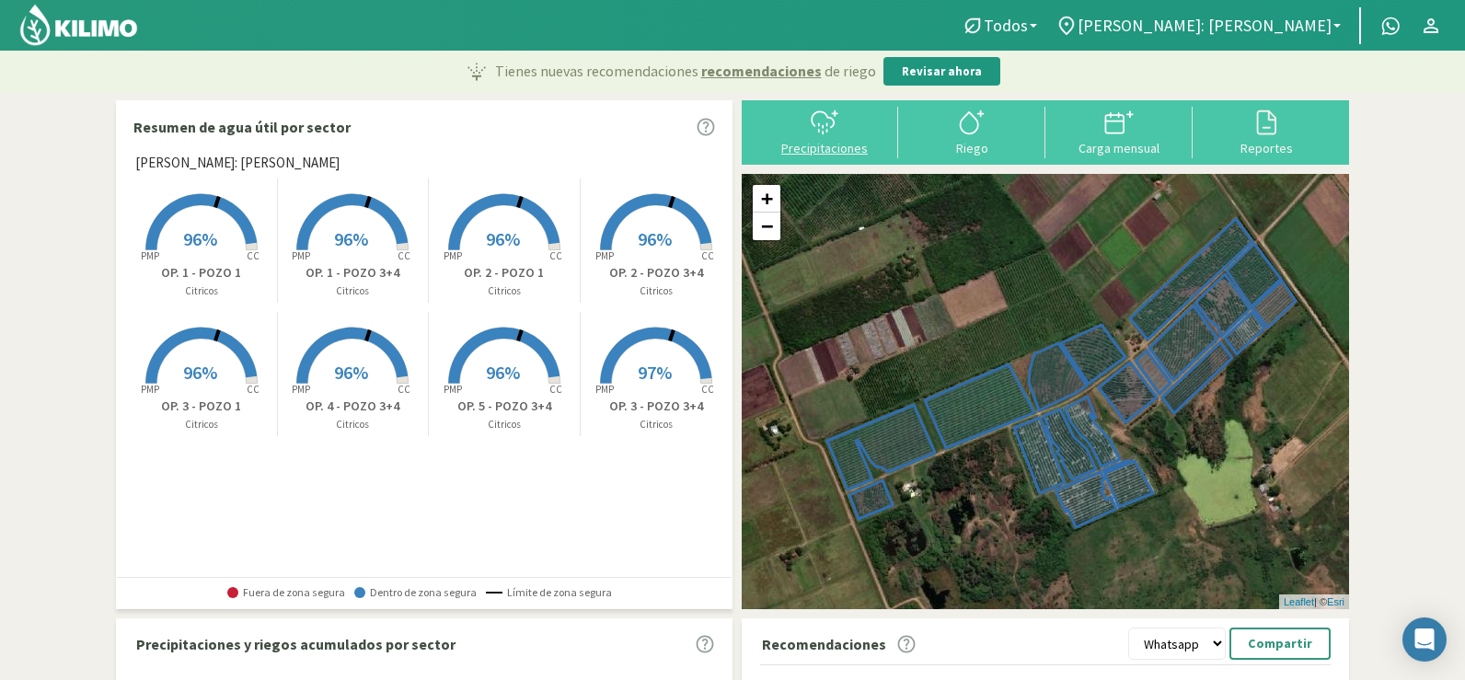
click at [836, 142] on div "Precipitaciones" at bounding box center [825, 148] width 136 height 13
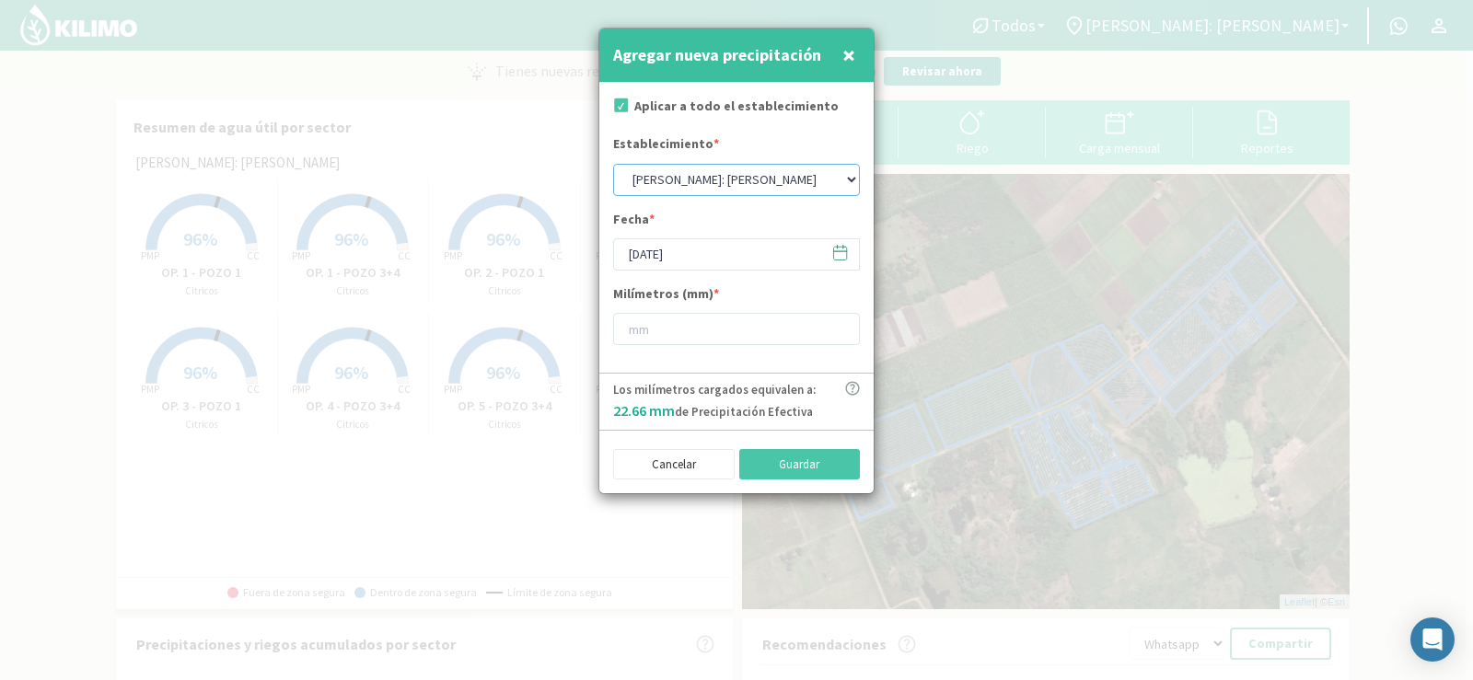
click at [695, 177] on select "[PERSON_NAME]: [PERSON_NAME]: [PERSON_NAME]: [PERSON_NAME]: Quinta 102 [PERSON_…" at bounding box center [736, 180] width 247 height 32
select select "2: Object"
click at [613, 164] on select "[PERSON_NAME]: [PERSON_NAME]: [PERSON_NAME]: [PERSON_NAME]: Quinta 102 [PERSON_…" at bounding box center [736, 180] width 247 height 32
click at [697, 260] on input "[DATE]" at bounding box center [736, 254] width 247 height 32
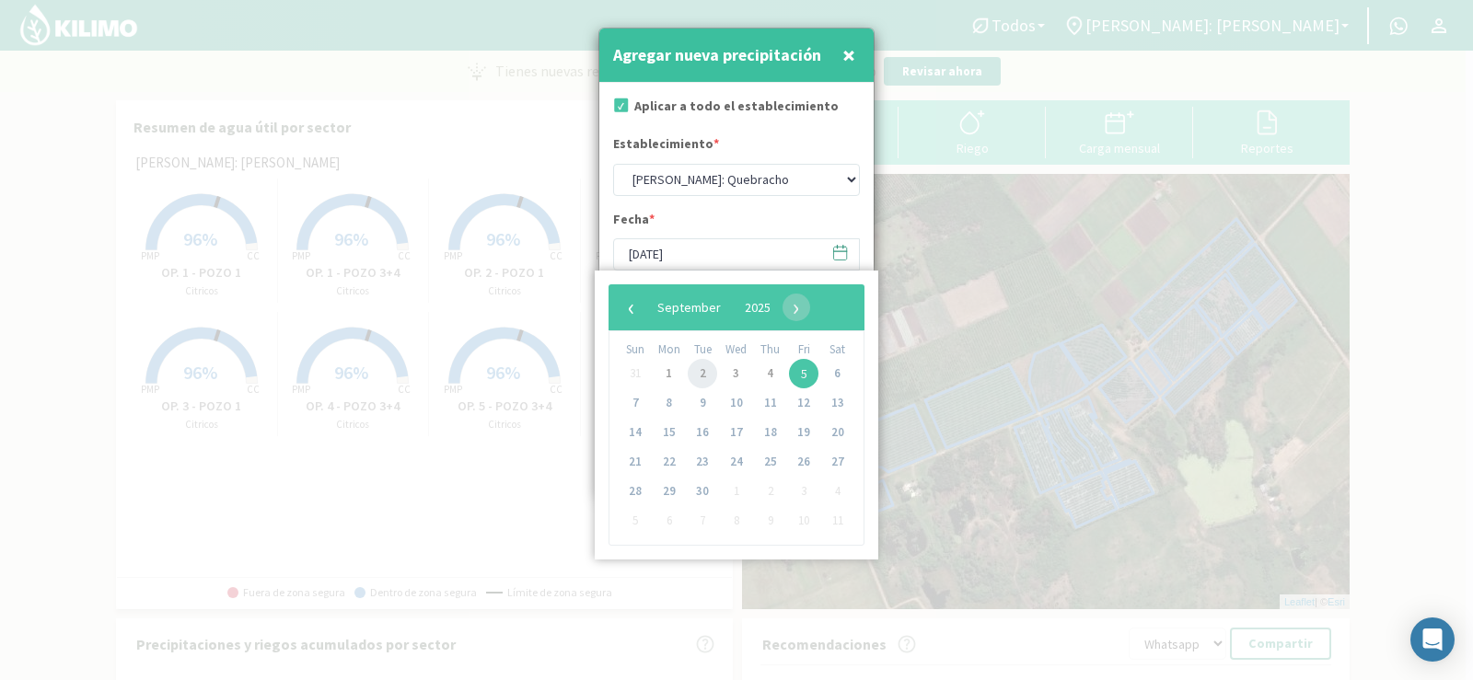
click at [702, 372] on span "2" at bounding box center [702, 373] width 29 height 29
type input "[DATE]"
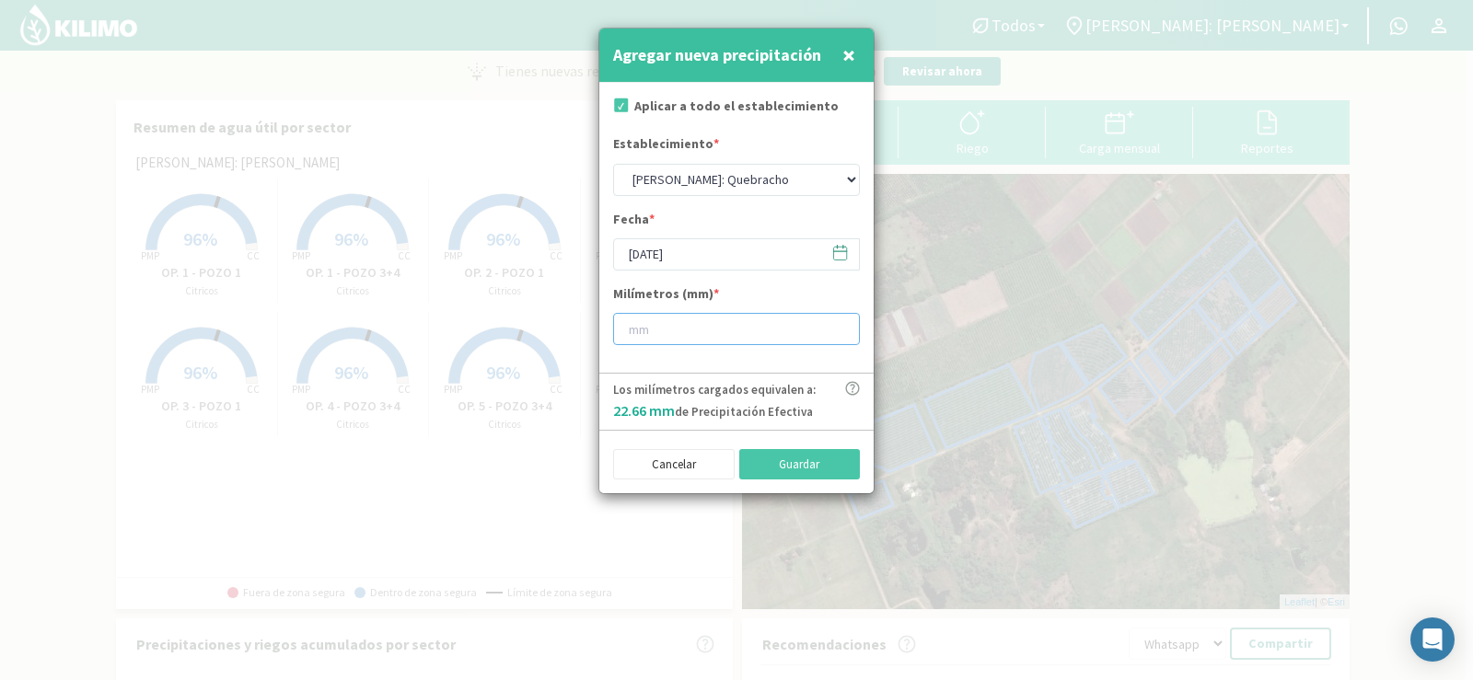
click at [682, 337] on input "number" at bounding box center [736, 329] width 247 height 32
type input "5"
type input "5.8"
click at [784, 473] on button "Guardar" at bounding box center [800, 464] width 122 height 31
select select "1: Object"
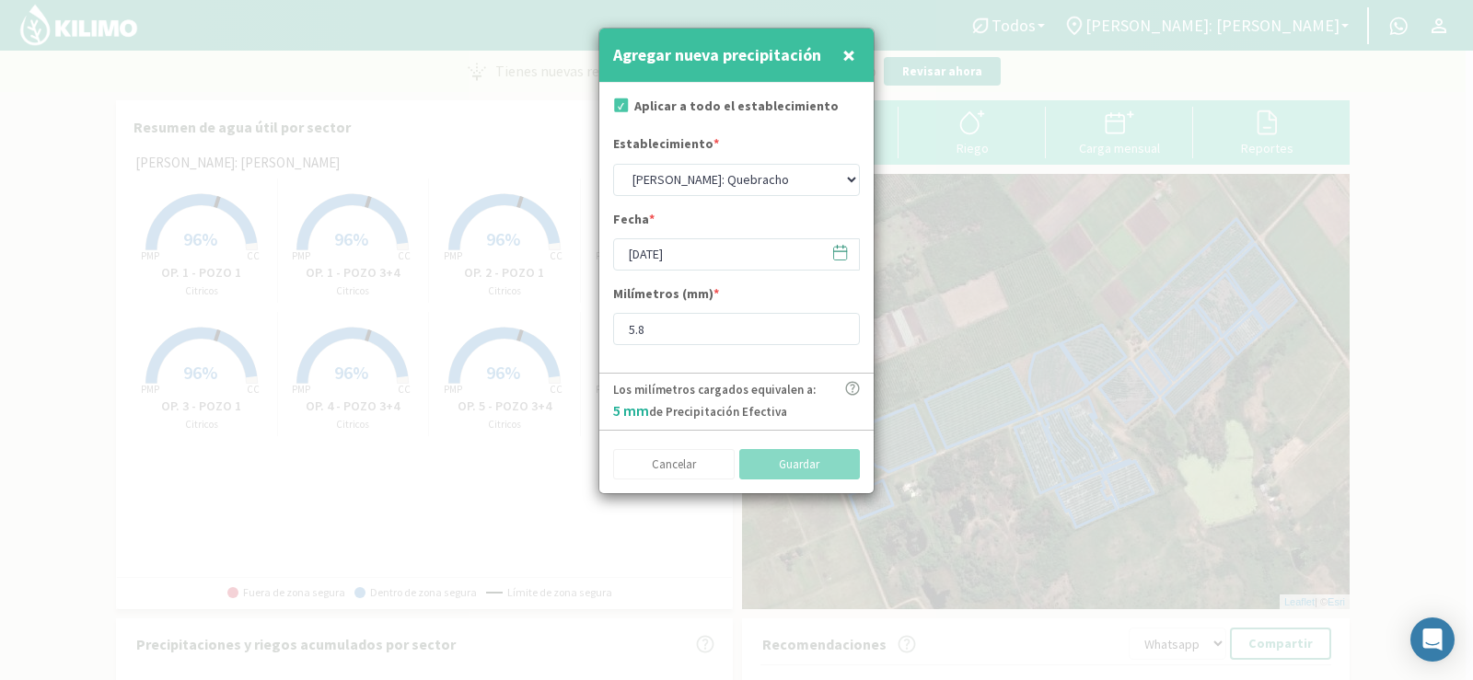
type input "[DATE]"
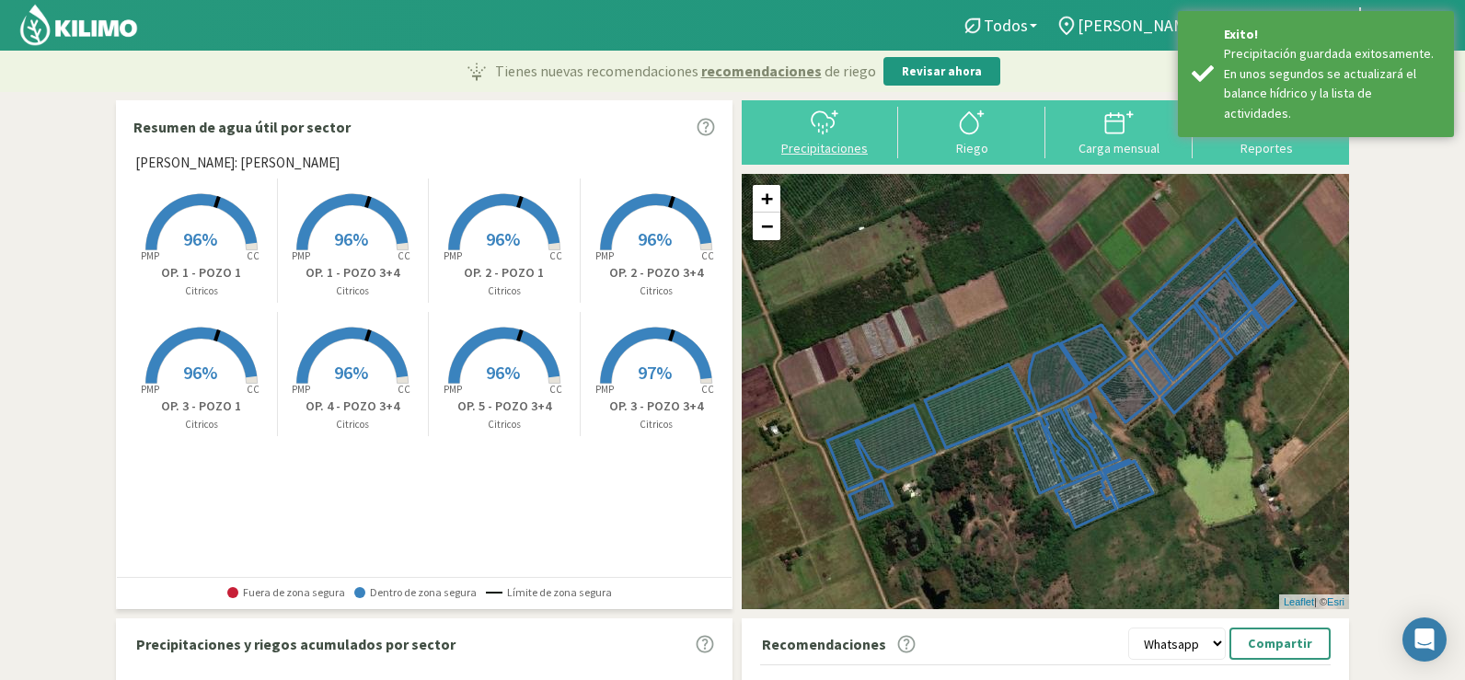
click at [847, 142] on div "Precipitaciones" at bounding box center [825, 148] width 136 height 13
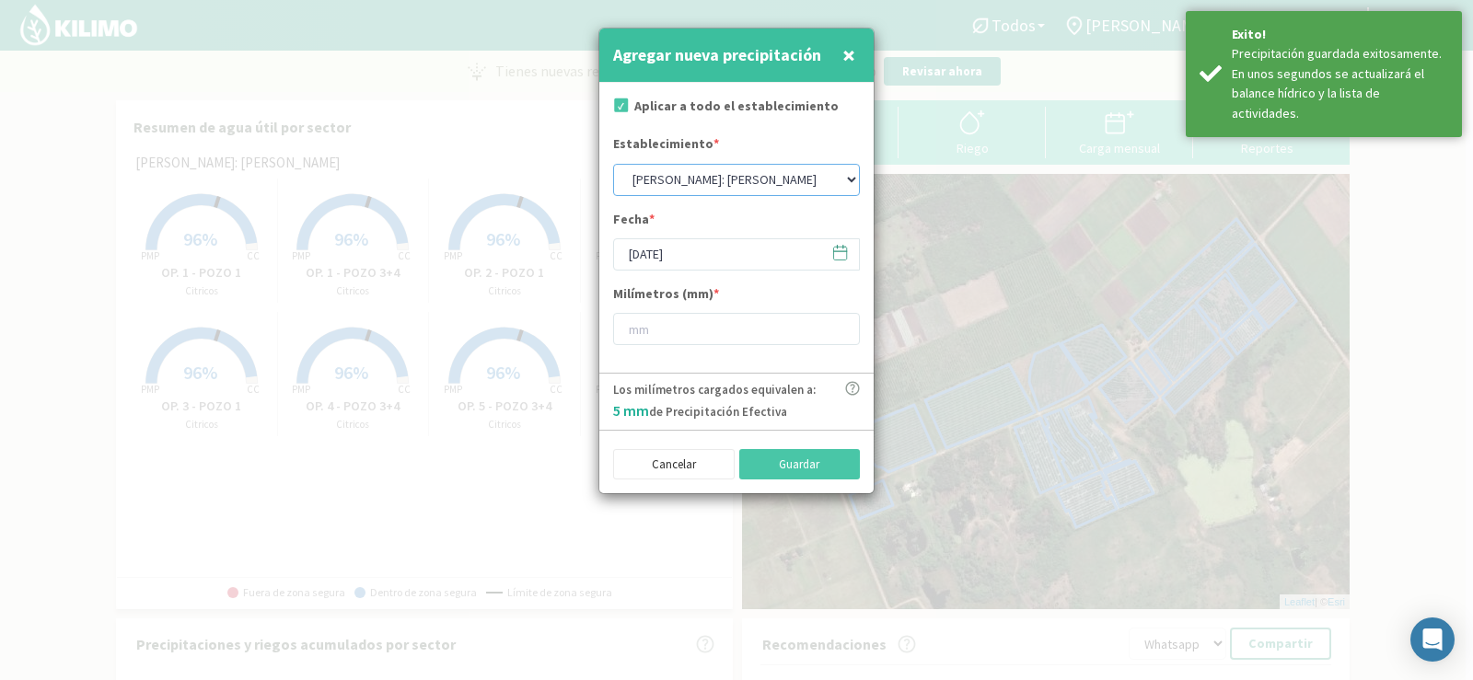
click at [734, 171] on select "[PERSON_NAME]: [PERSON_NAME]: [PERSON_NAME]: [PERSON_NAME]: Quinta 102 [PERSON_…" at bounding box center [736, 180] width 247 height 32
click at [613, 164] on select "[PERSON_NAME]: [PERSON_NAME]: [PERSON_NAME]: [PERSON_NAME]: Quinta 102 [PERSON_…" at bounding box center [736, 180] width 247 height 32
click at [745, 180] on select "[PERSON_NAME]: [PERSON_NAME]: [PERSON_NAME]: [PERSON_NAME]: Quinta 102 [PERSON_…" at bounding box center [736, 180] width 247 height 32
select select "2: Object"
click at [613, 164] on select "[PERSON_NAME]: [PERSON_NAME]: [PERSON_NAME]: [PERSON_NAME]: Quinta 102 [PERSON_…" at bounding box center [736, 180] width 247 height 32
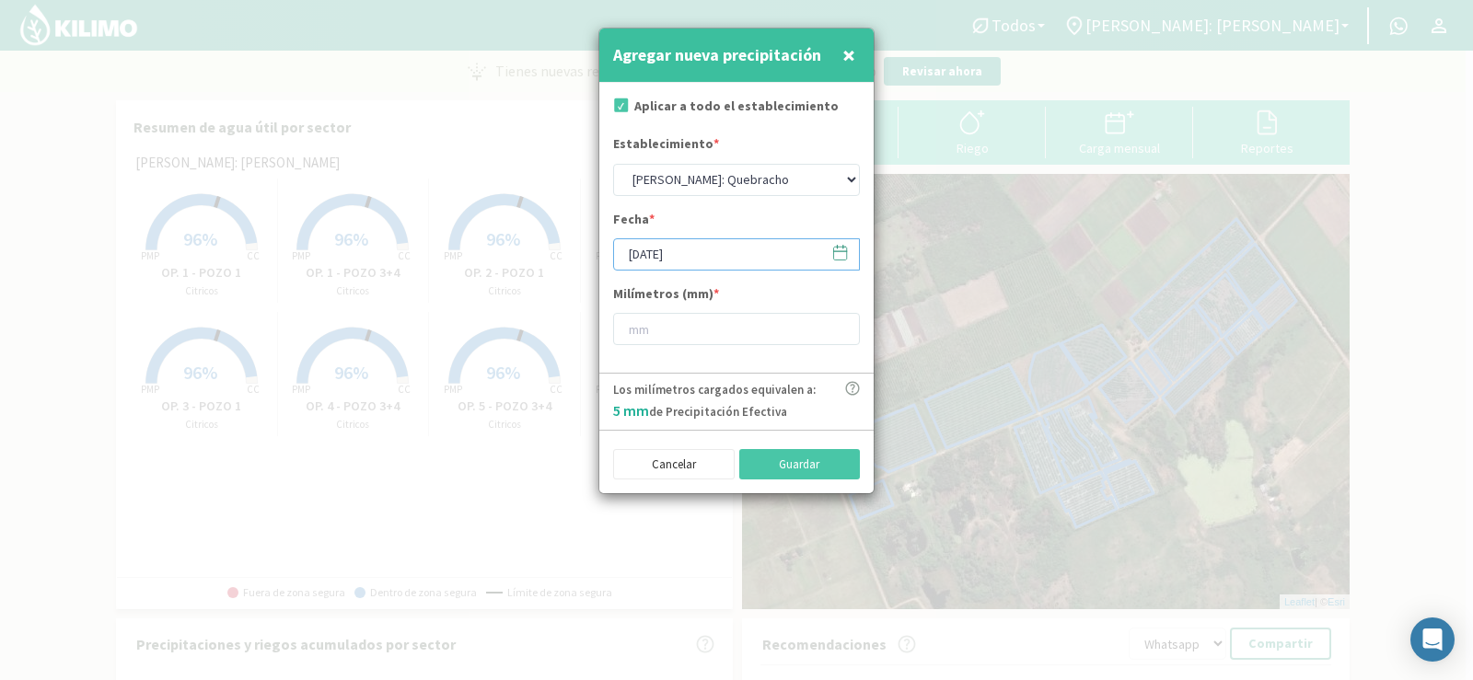
click at [662, 261] on input "[DATE]" at bounding box center [736, 254] width 247 height 32
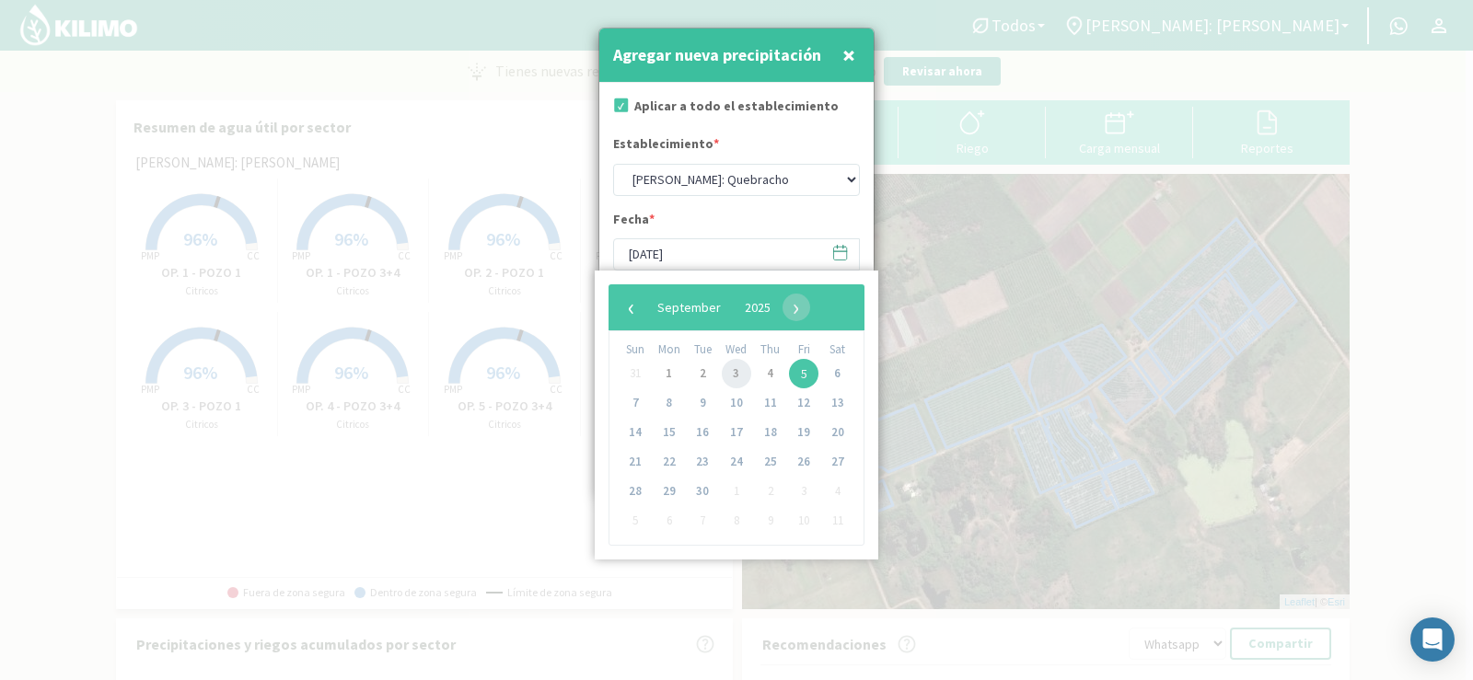
click at [724, 368] on span "3" at bounding box center [736, 373] width 29 height 29
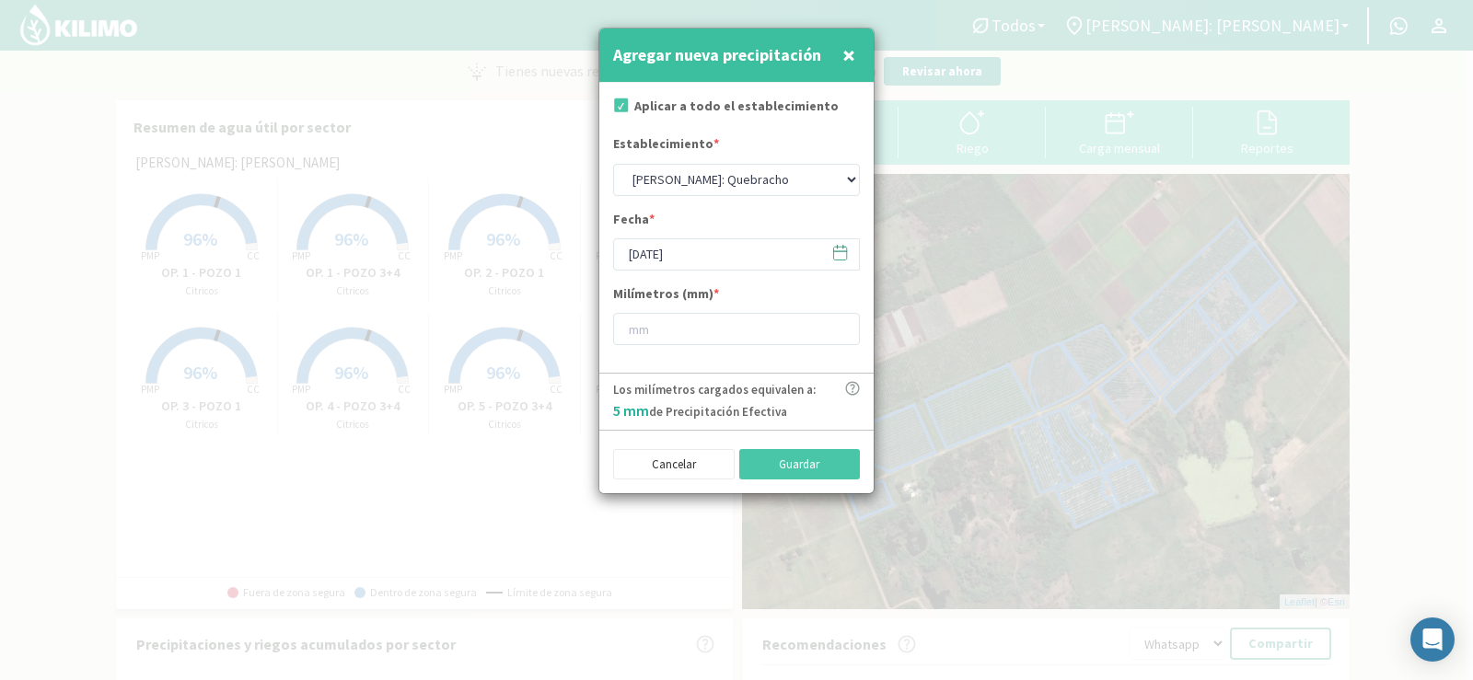
type input "[DATE]"
click at [676, 331] on input "number" at bounding box center [736, 329] width 247 height 32
type input "0"
type input "0.6"
click at [755, 451] on button "Guardar" at bounding box center [800, 464] width 122 height 31
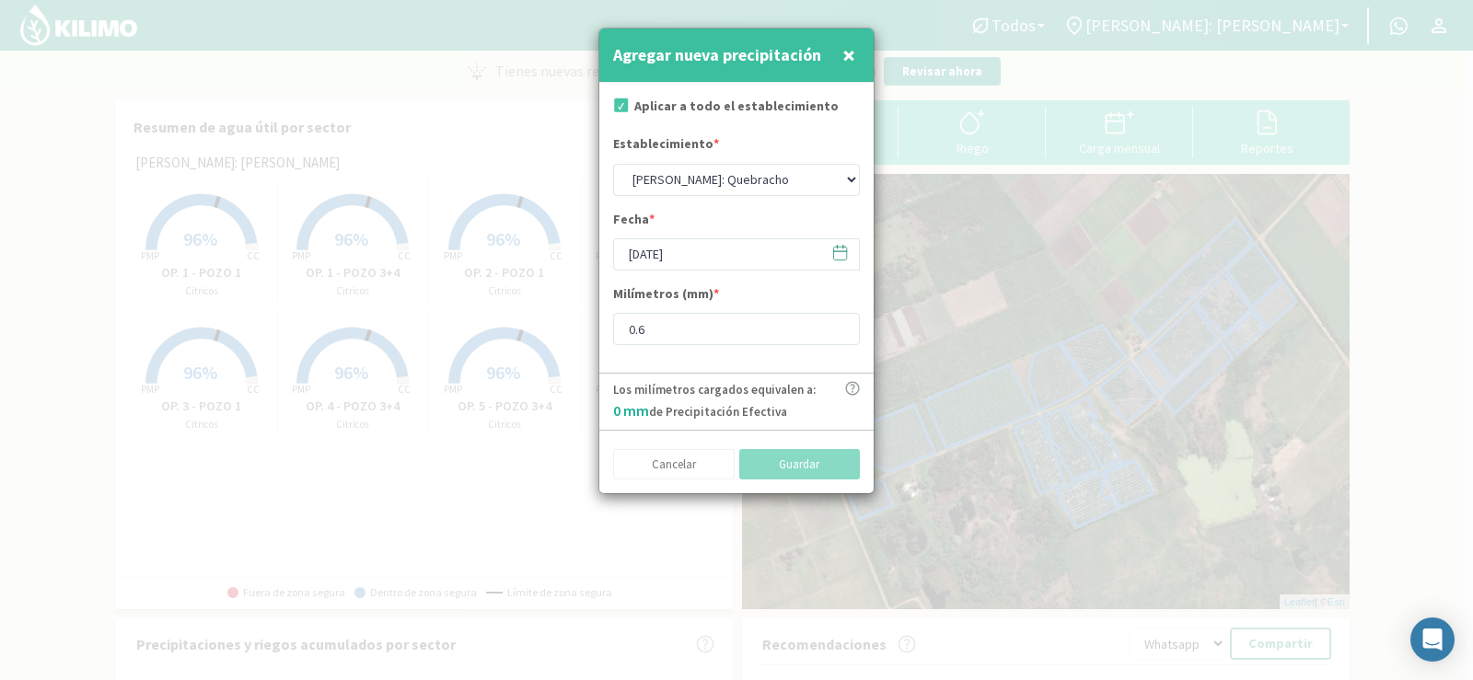
select select "1: Object"
type input "[DATE]"
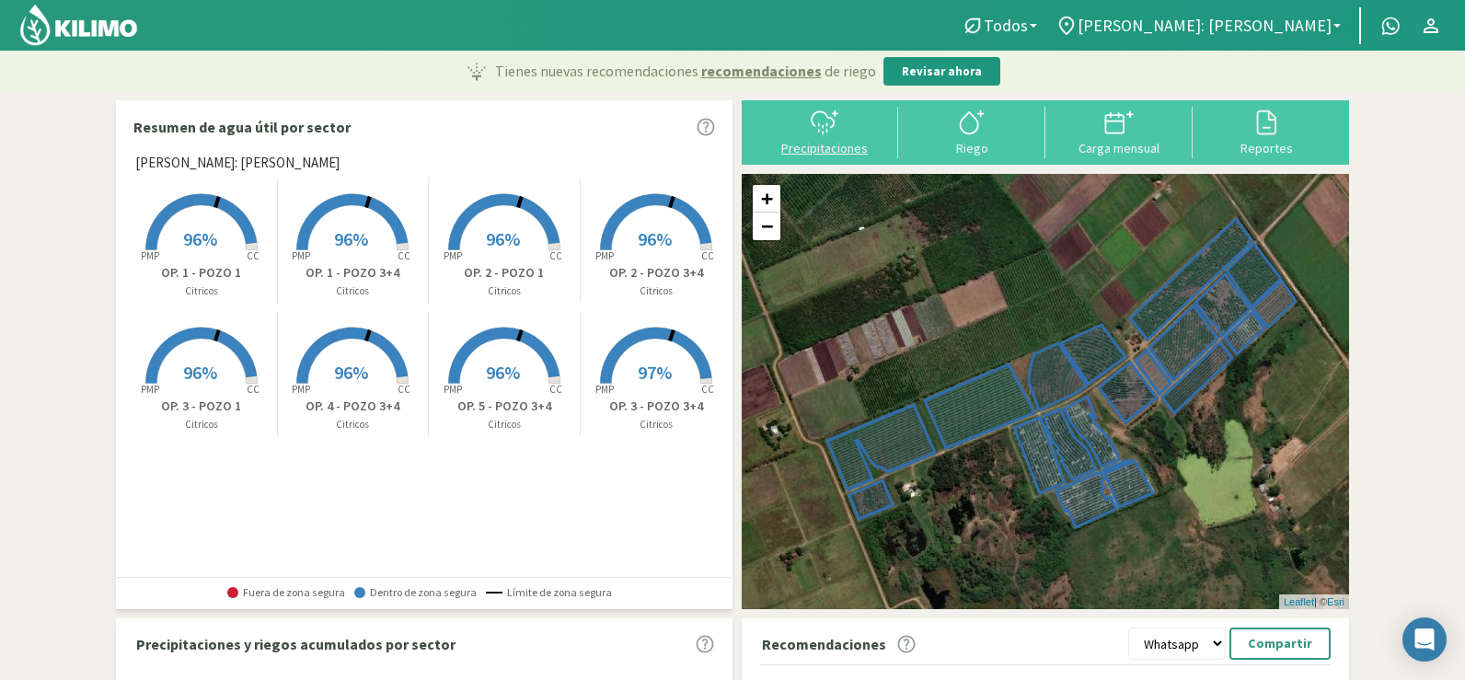
click at [772, 142] on div "Precipitaciones" at bounding box center [825, 148] width 136 height 13
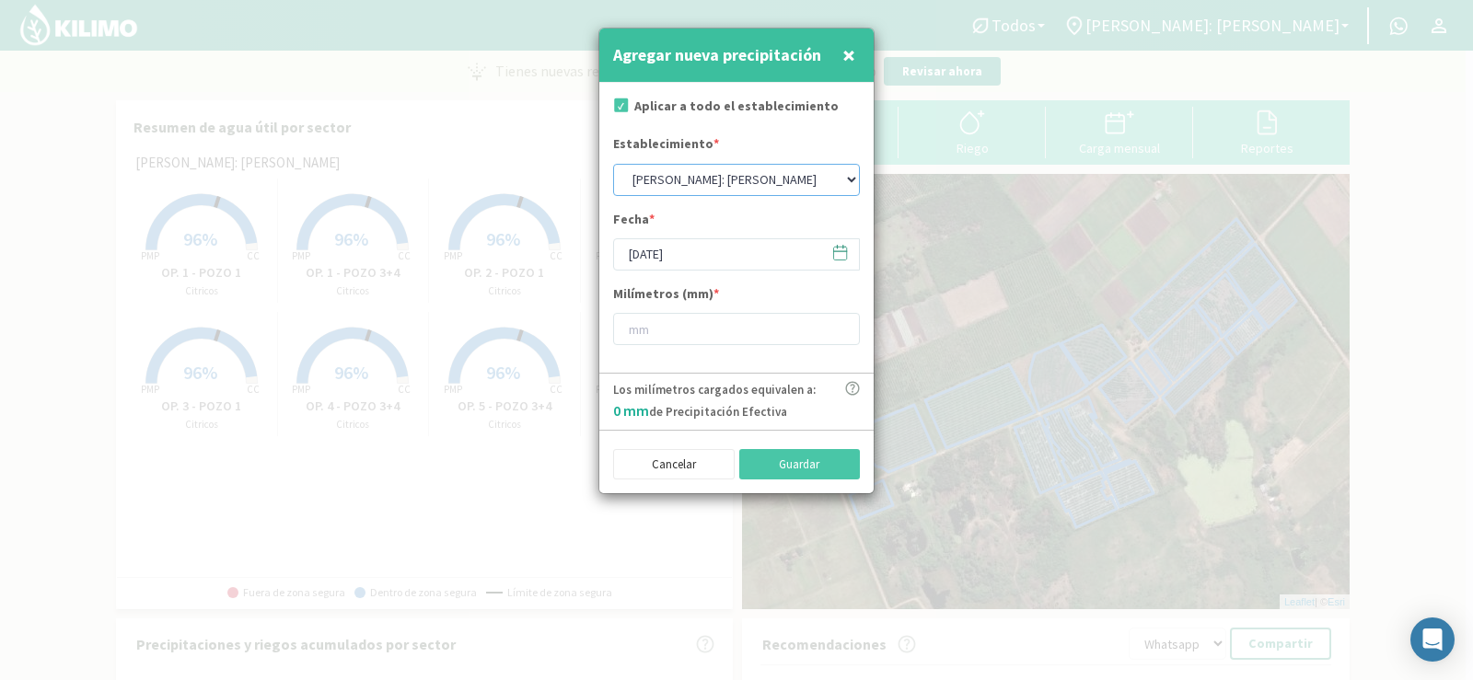
click at [677, 180] on select "[PERSON_NAME]: [PERSON_NAME]: [PERSON_NAME]: [PERSON_NAME]: Quinta 102 [PERSON_…" at bounding box center [736, 180] width 247 height 32
select select "0: Object"
click at [613, 164] on select "[PERSON_NAME]: [PERSON_NAME]: [PERSON_NAME]: [PERSON_NAME]: Quinta 102 [PERSON_…" at bounding box center [736, 180] width 247 height 32
click at [665, 259] on input "[DATE]" at bounding box center [736, 254] width 247 height 32
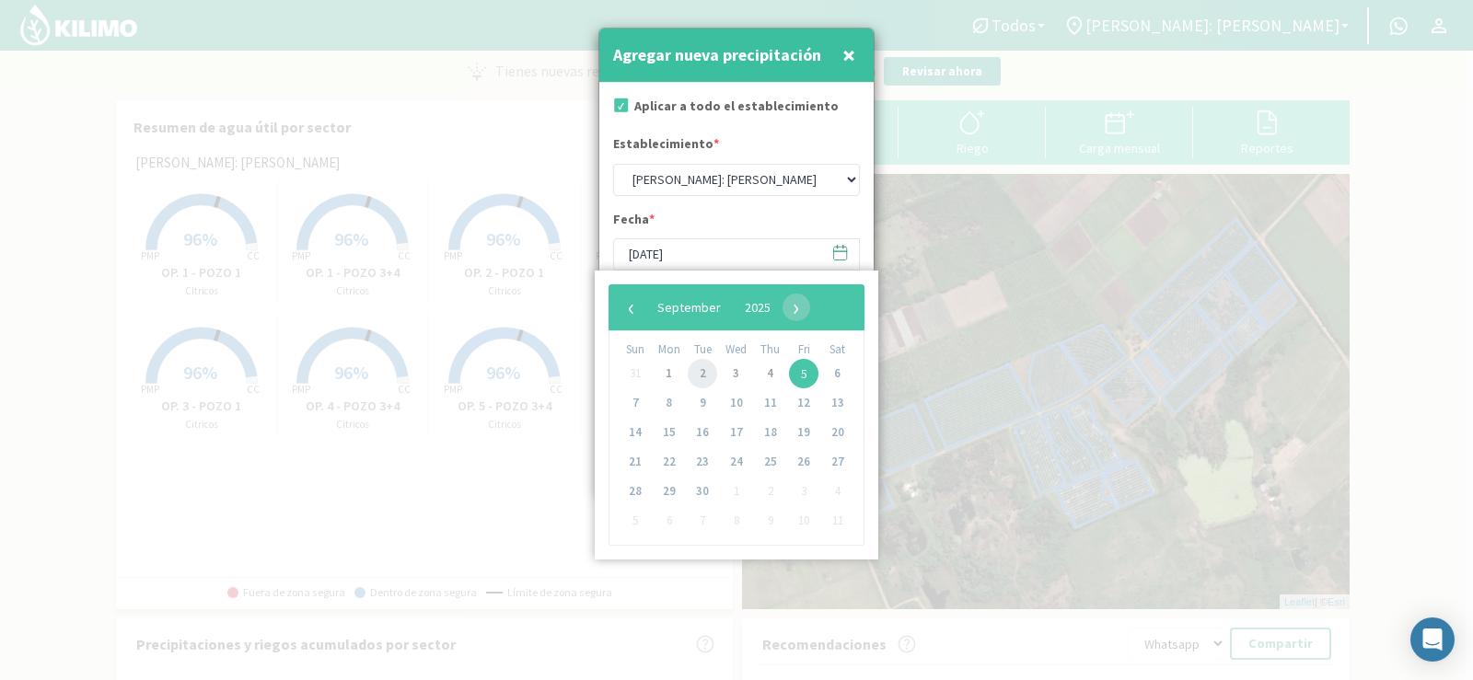
drag, startPoint x: 705, startPoint y: 374, endPoint x: 699, endPoint y: 353, distance: 22.1
click at [704, 370] on span "2" at bounding box center [702, 373] width 29 height 29
type input "[DATE]"
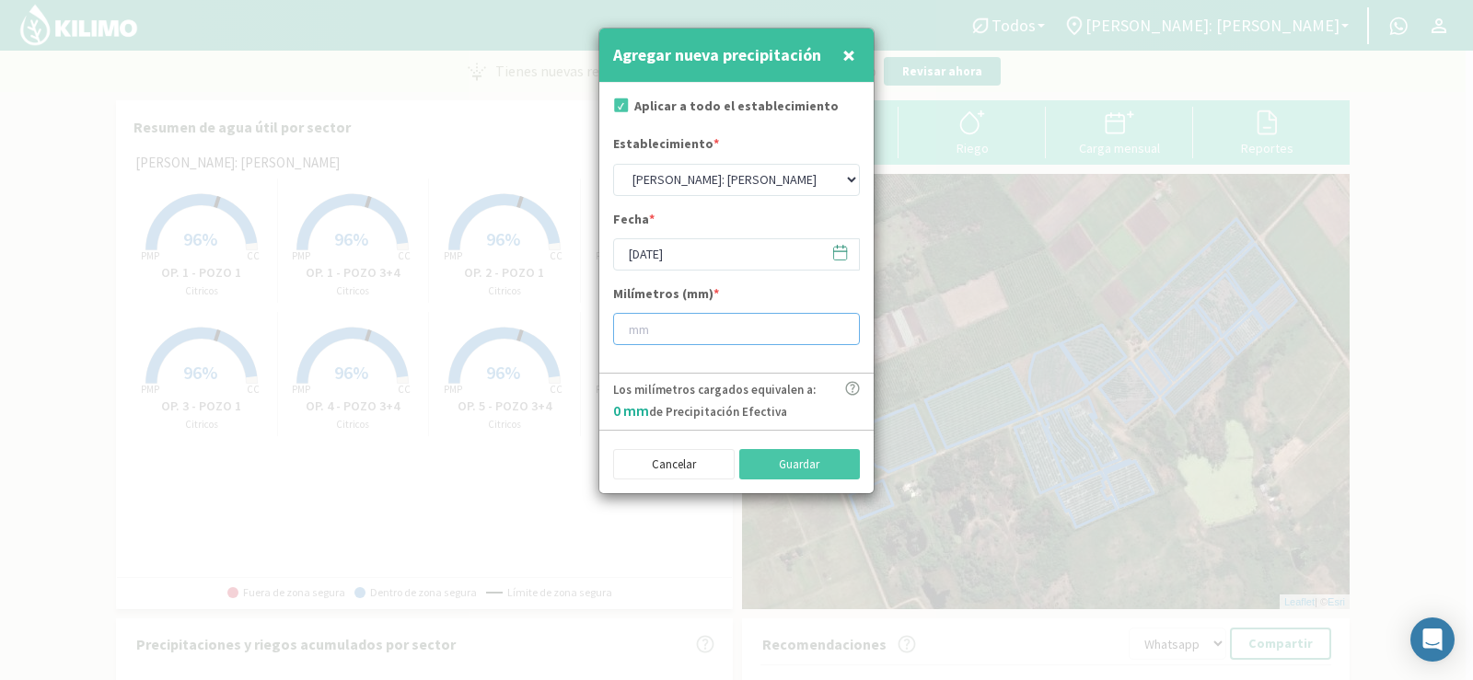
click at [663, 330] on input "number" at bounding box center [736, 329] width 247 height 32
type input "25"
click at [770, 463] on button "Guardar" at bounding box center [800, 464] width 122 height 31
select select "1: Object"
type input "[DATE]"
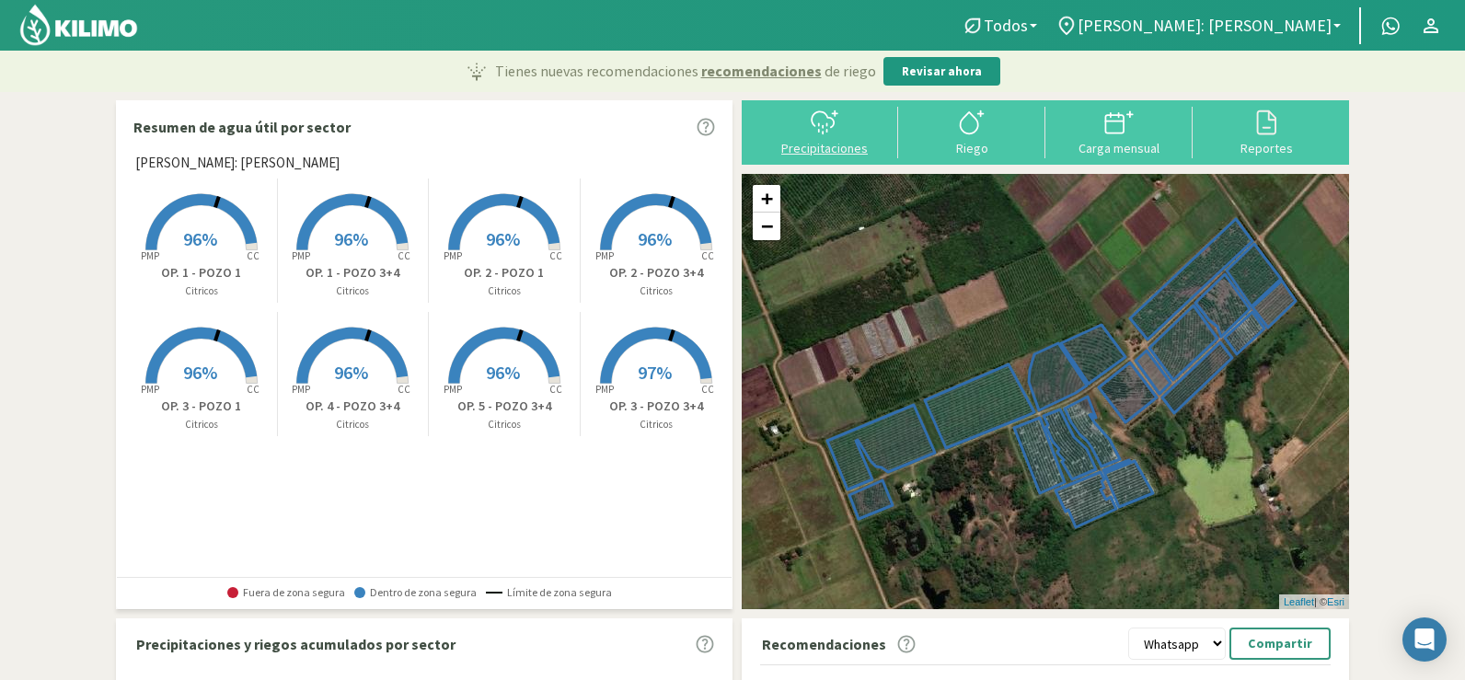
click at [837, 131] on icon at bounding box center [824, 122] width 29 height 29
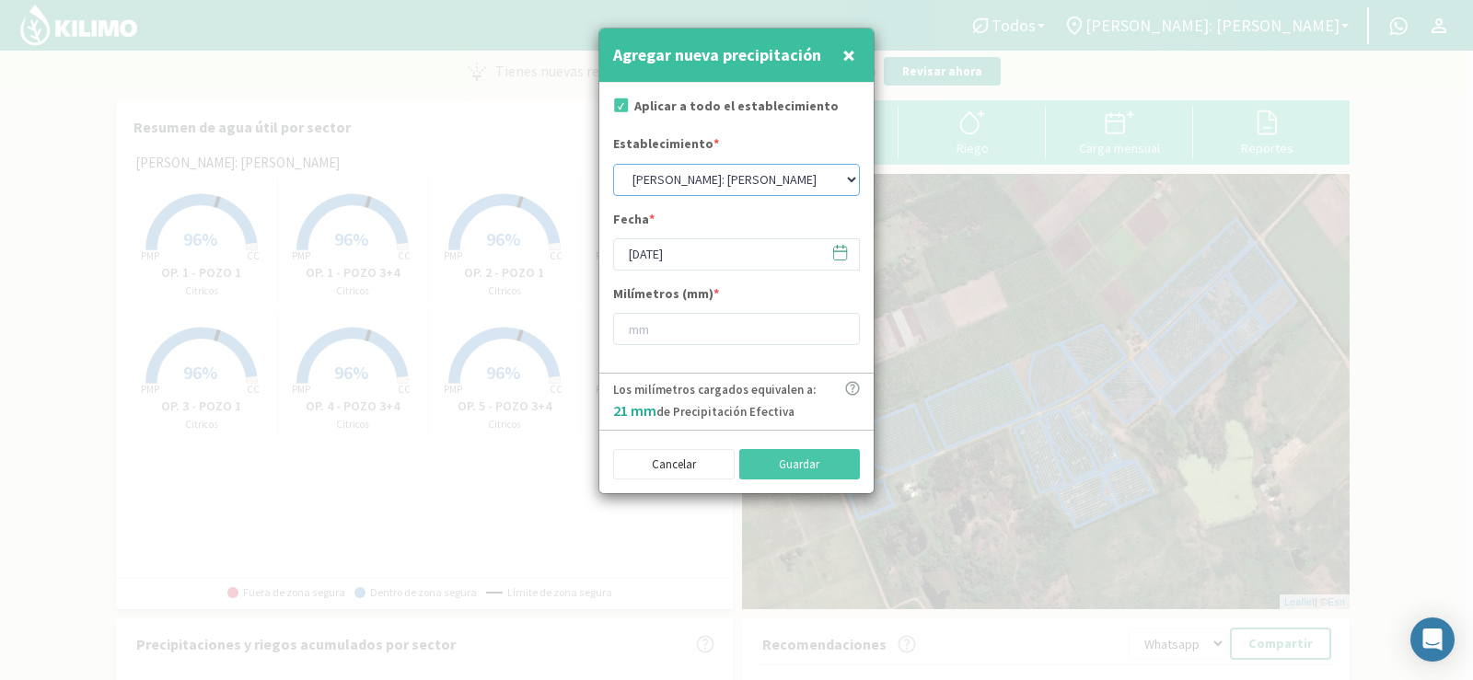
click at [692, 168] on select "[PERSON_NAME]: [PERSON_NAME]: [PERSON_NAME]: [PERSON_NAME]: Quinta 102 [PERSON_…" at bounding box center [736, 180] width 247 height 32
select select "4: Object"
click at [613, 164] on select "[PERSON_NAME]: [PERSON_NAME]: [PERSON_NAME]: [PERSON_NAME]: Quinta 102 [PERSON_…" at bounding box center [736, 180] width 247 height 32
click at [671, 251] on input "[DATE]" at bounding box center [736, 254] width 247 height 32
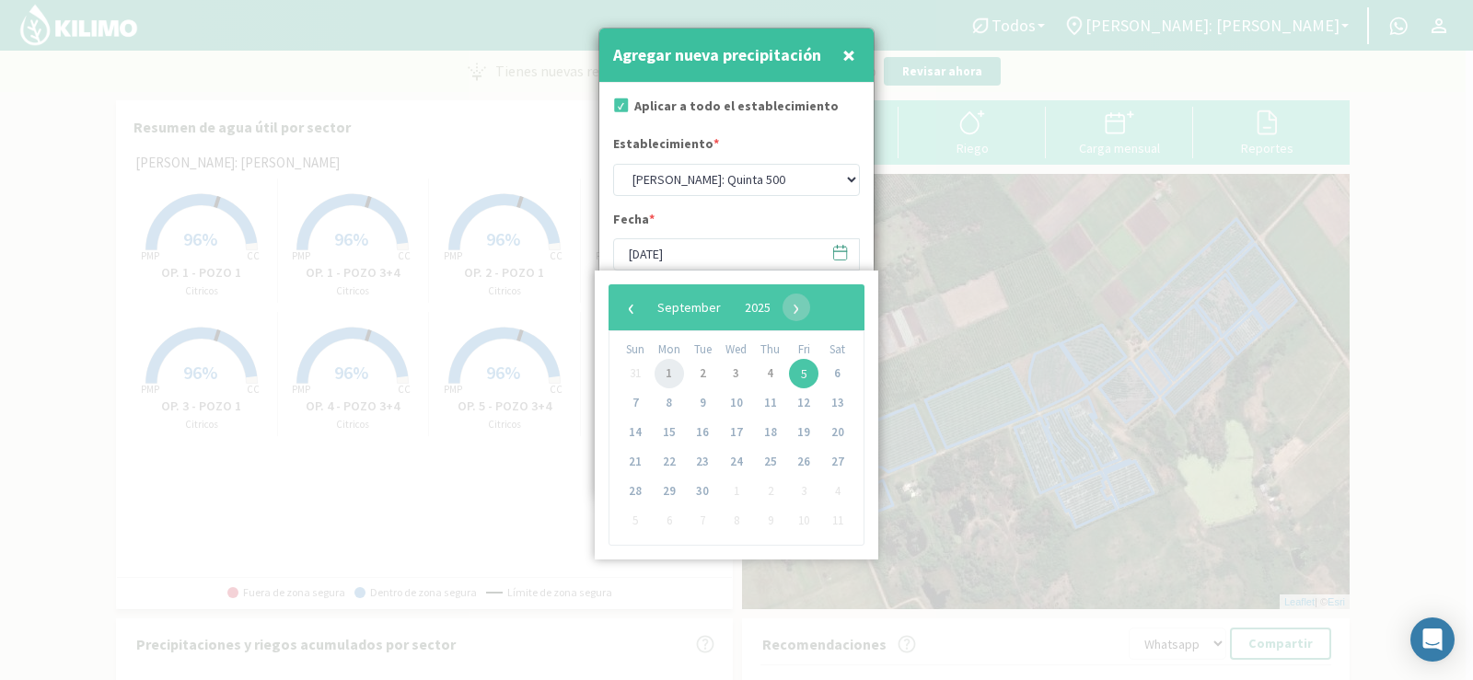
click at [666, 371] on span "1" at bounding box center [668, 373] width 29 height 29
type input "[DATE]"
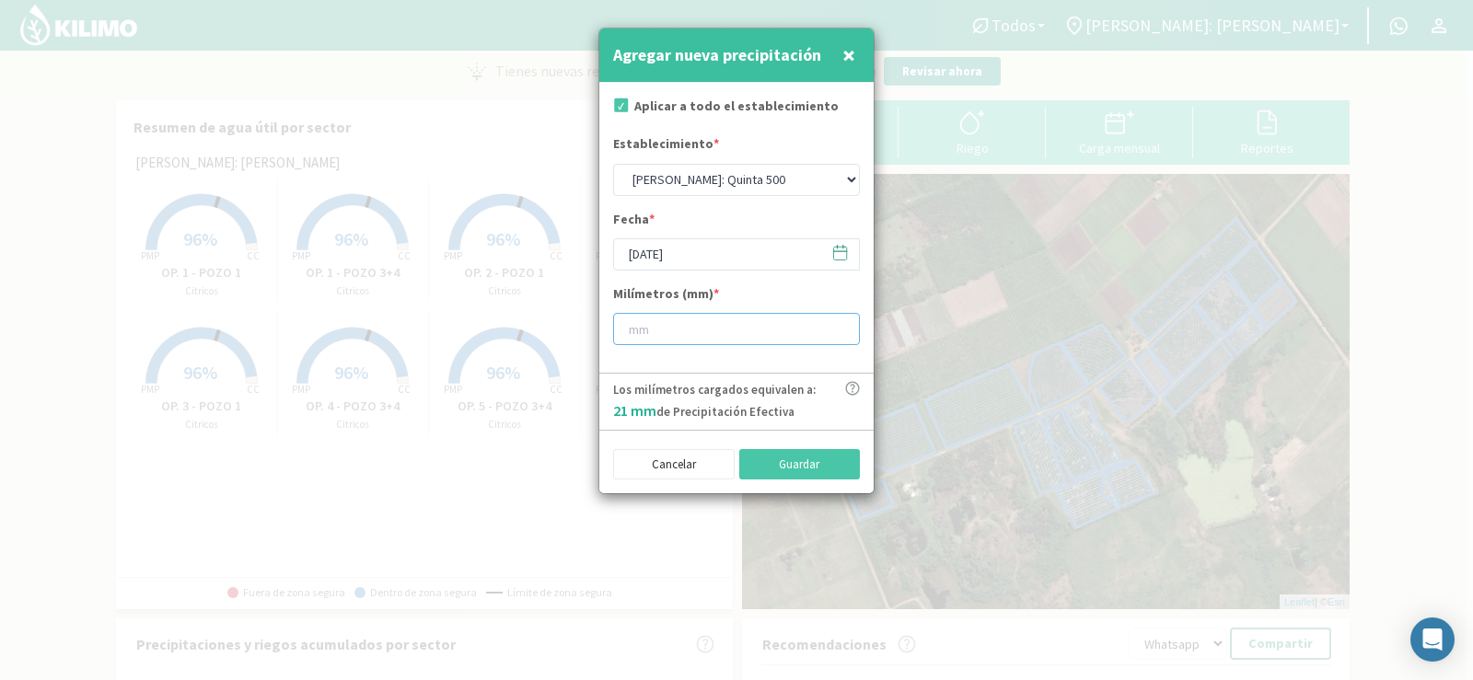
click at [704, 318] on input "number" at bounding box center [736, 329] width 247 height 32
type input "12"
click at [782, 464] on button "Guardar" at bounding box center [800, 464] width 122 height 31
select select "1: Object"
type input "[DATE]"
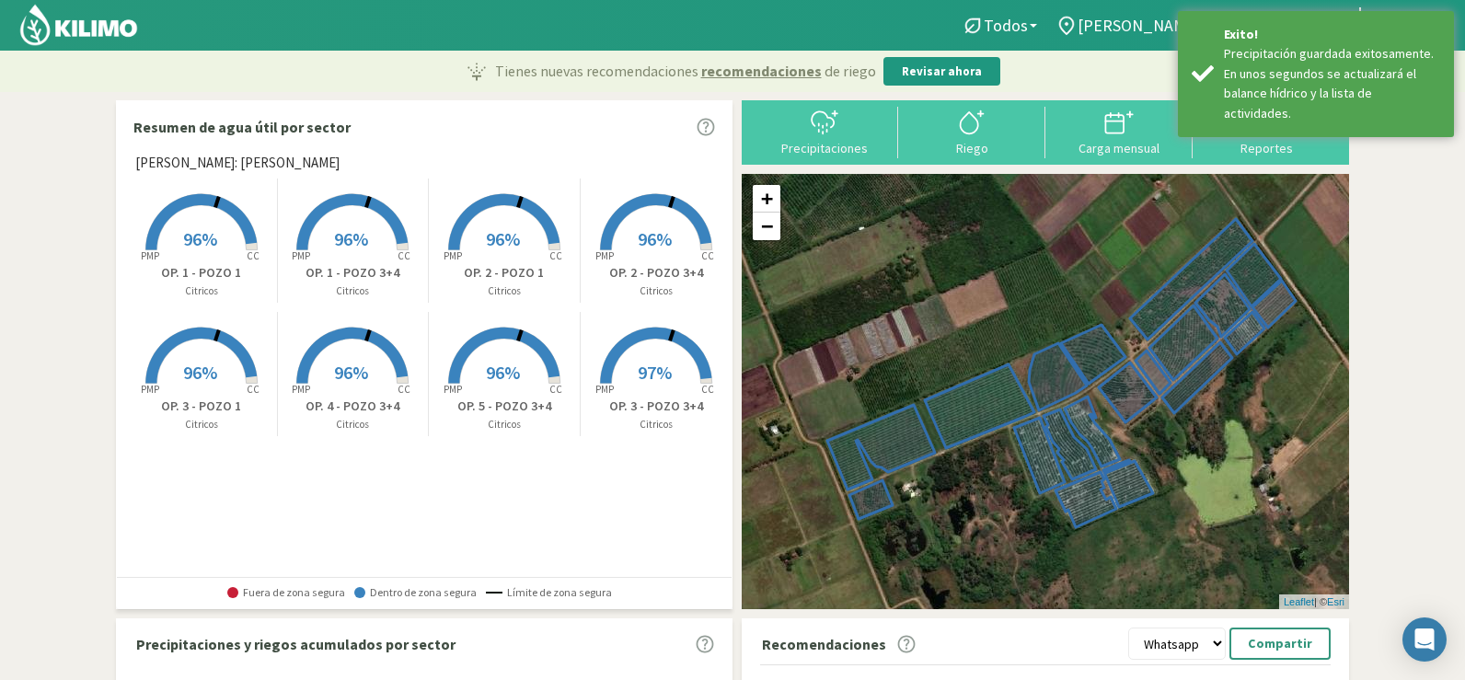
click at [801, 131] on div at bounding box center [825, 122] width 136 height 29
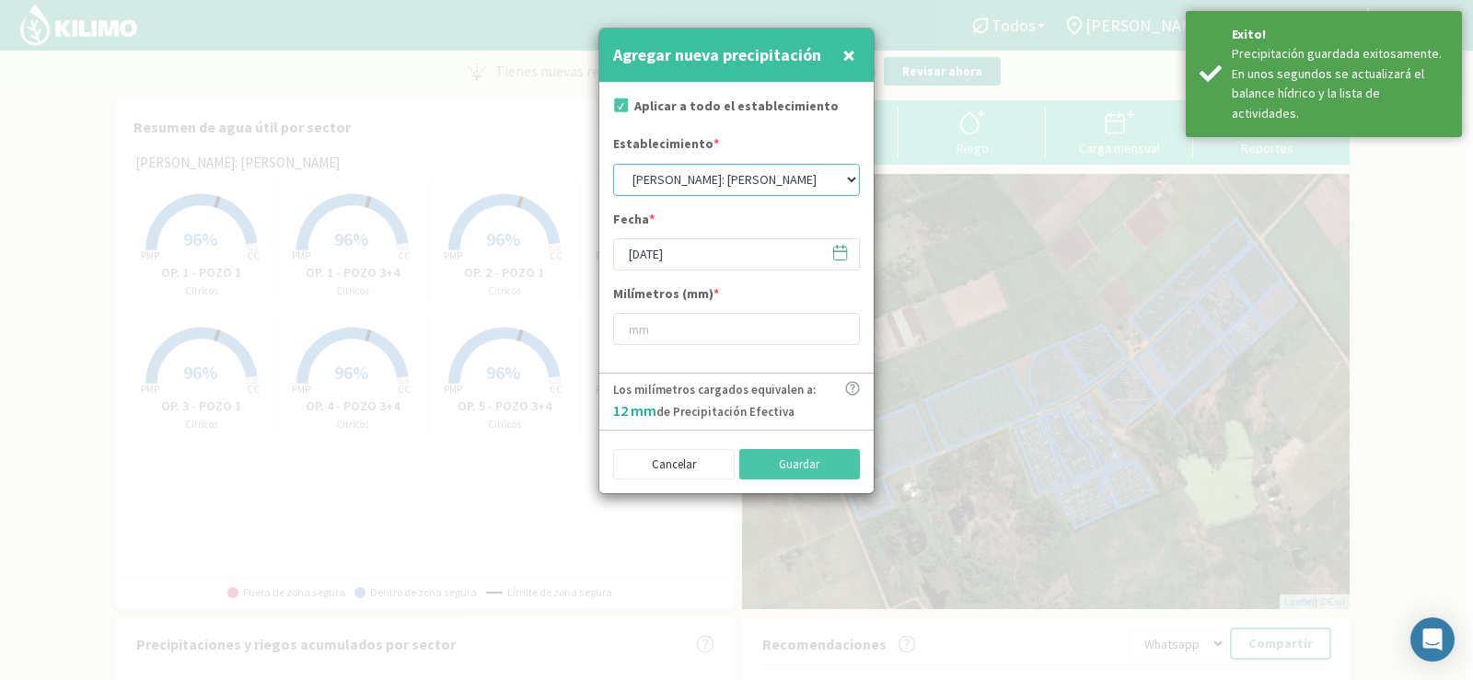
click at [676, 176] on select "[PERSON_NAME]: [PERSON_NAME]: [PERSON_NAME]: [PERSON_NAME]: Quinta 102 [PERSON_…" at bounding box center [736, 180] width 247 height 32
select select "4: Object"
click at [613, 164] on select "[PERSON_NAME]: [PERSON_NAME]: [PERSON_NAME]: [PERSON_NAME]: Quinta 102 [PERSON_…" at bounding box center [736, 180] width 247 height 32
click at [668, 251] on input "[DATE]" at bounding box center [736, 254] width 247 height 32
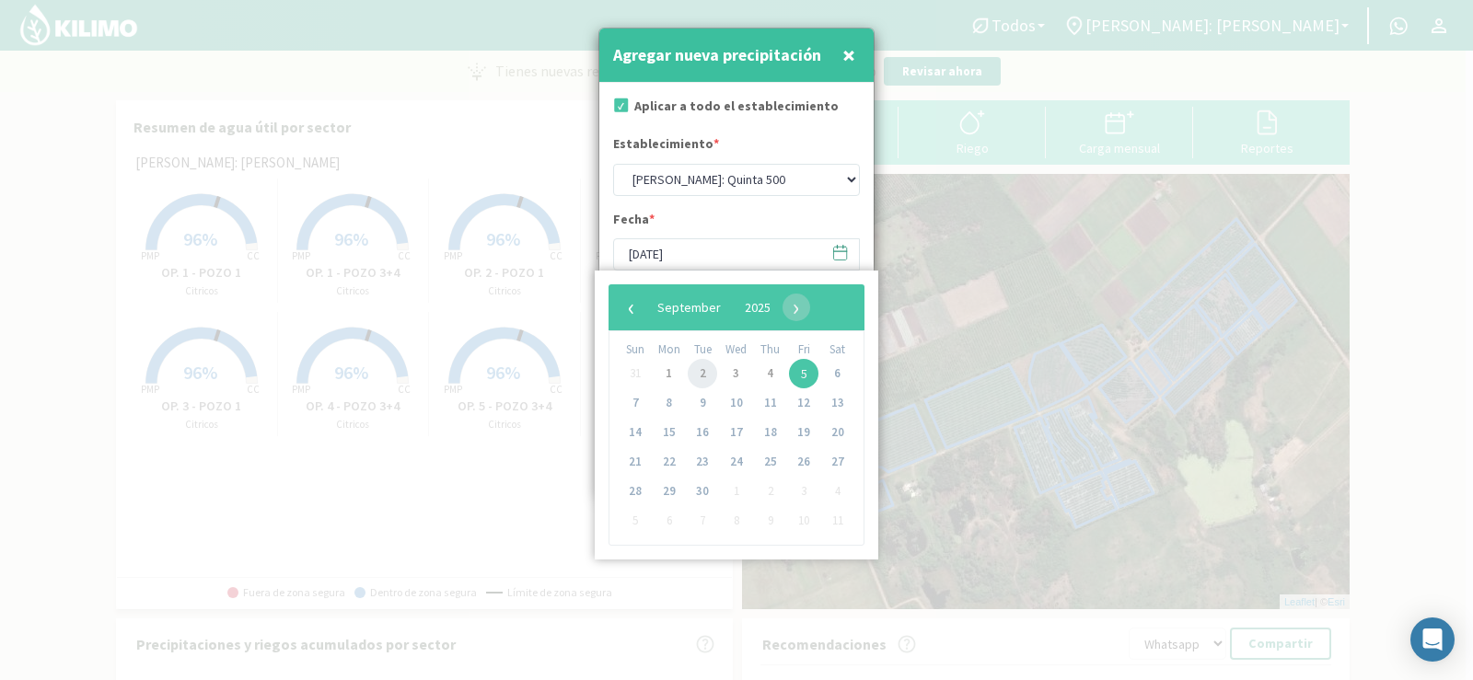
click at [690, 370] on span "2" at bounding box center [702, 373] width 29 height 29
type input "[DATE]"
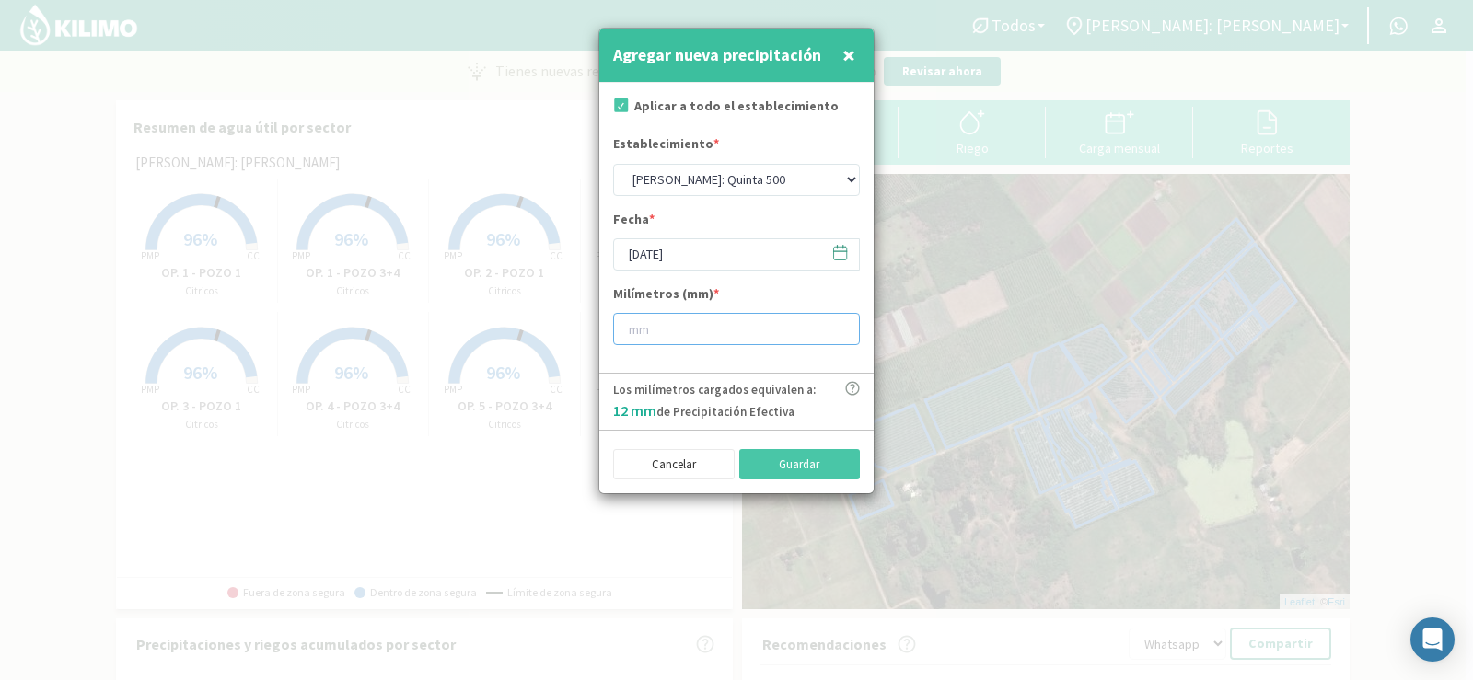
click at [677, 341] on input "number" at bounding box center [736, 329] width 247 height 32
type input "17"
type input "17.6"
click at [747, 469] on button "Guardar" at bounding box center [800, 464] width 122 height 31
select select "1: Object"
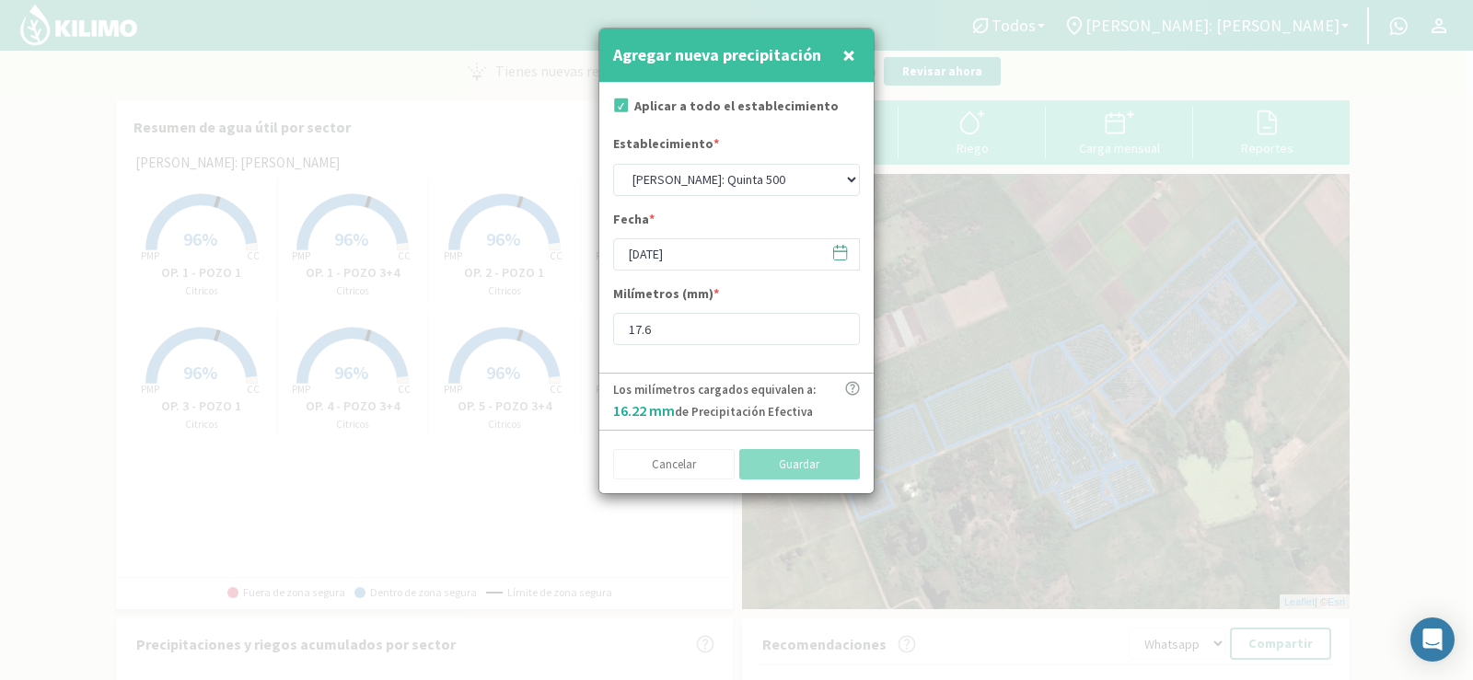
type input "[DATE]"
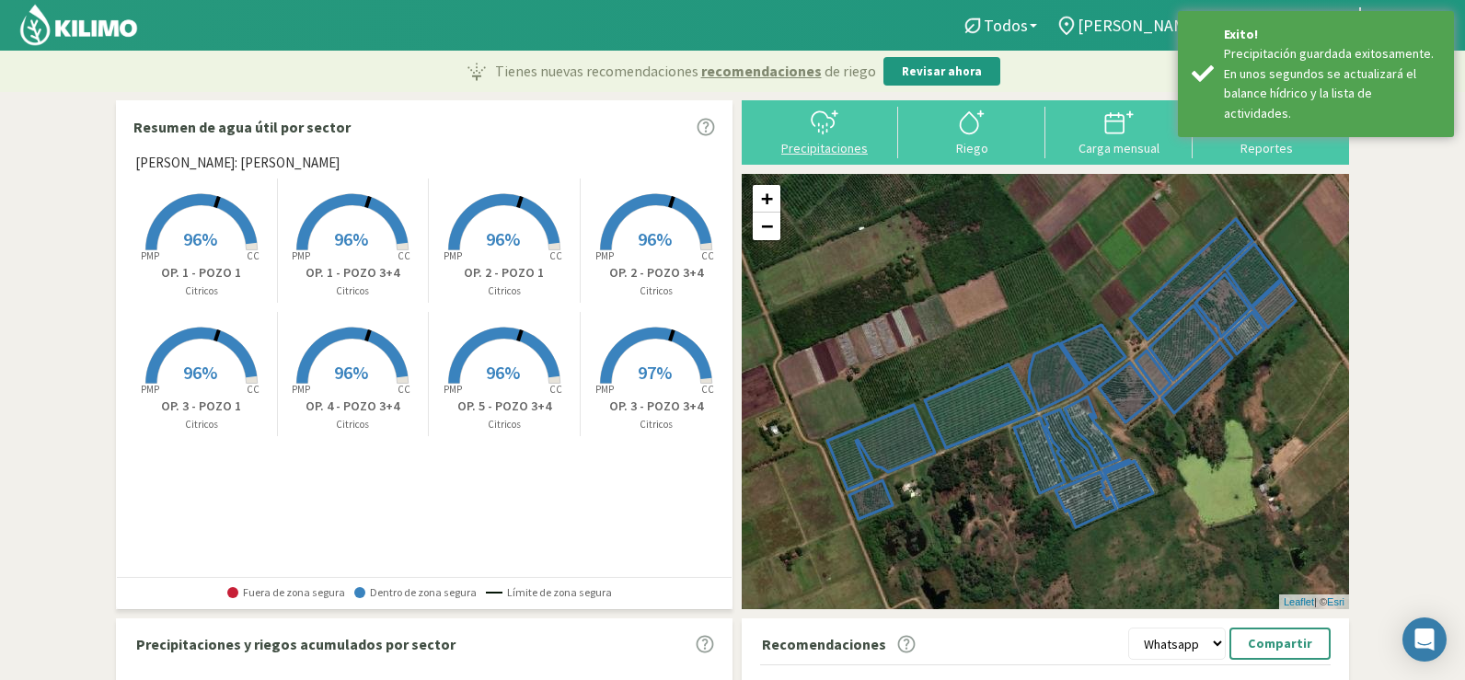
click at [832, 145] on div "Precipitaciones" at bounding box center [825, 148] width 136 height 13
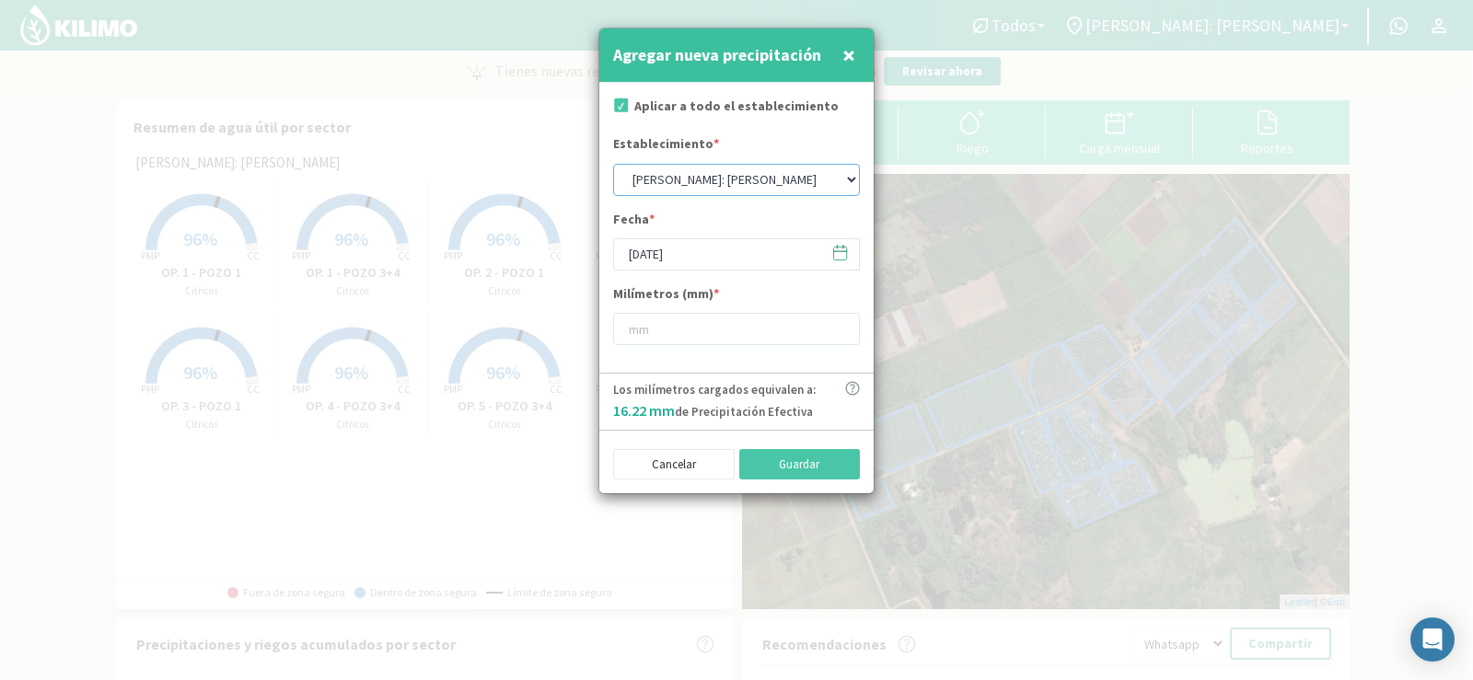
click at [680, 174] on select "[PERSON_NAME]: [PERSON_NAME]: [PERSON_NAME]: [PERSON_NAME]: Quinta 102 [PERSON_…" at bounding box center [736, 180] width 247 height 32
select select "4: Object"
click at [613, 164] on select "[PERSON_NAME]: [PERSON_NAME]: [PERSON_NAME]: [PERSON_NAME]: Quinta 102 [PERSON_…" at bounding box center [736, 180] width 247 height 32
click at [699, 251] on input "[DATE]" at bounding box center [736, 254] width 247 height 32
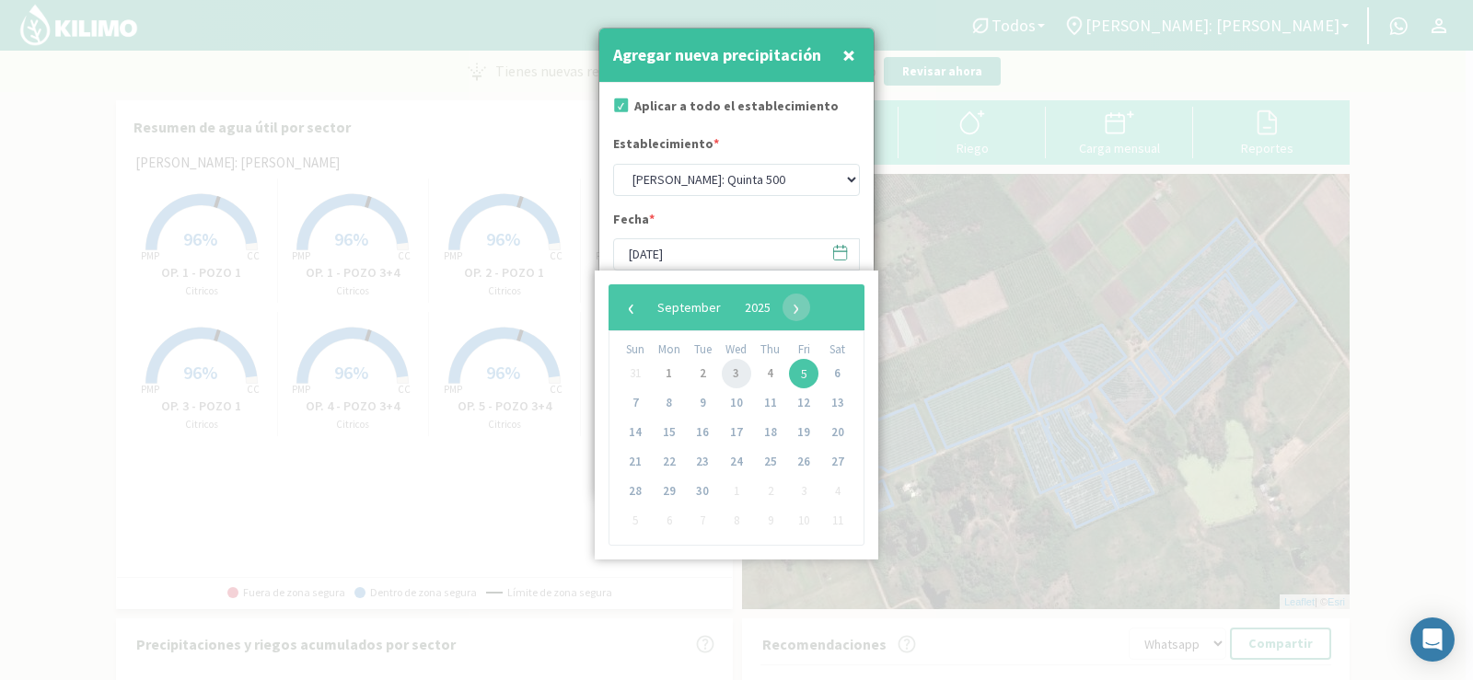
click at [726, 373] on span "3" at bounding box center [736, 373] width 29 height 29
type input "[DATE]"
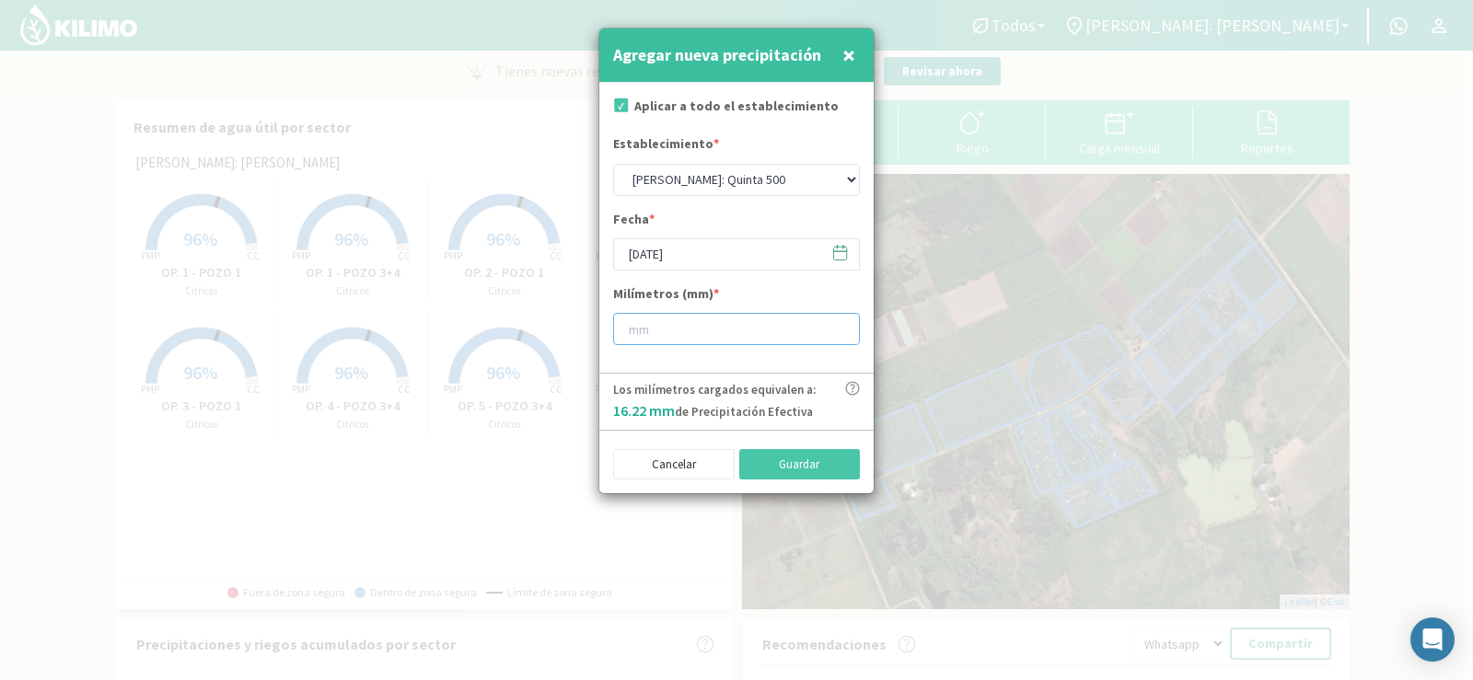
click at [675, 335] on input "number" at bounding box center [736, 329] width 247 height 32
type input "0"
type input "0.4"
click at [782, 449] on button "Guardar" at bounding box center [800, 464] width 122 height 31
select select "1: Object"
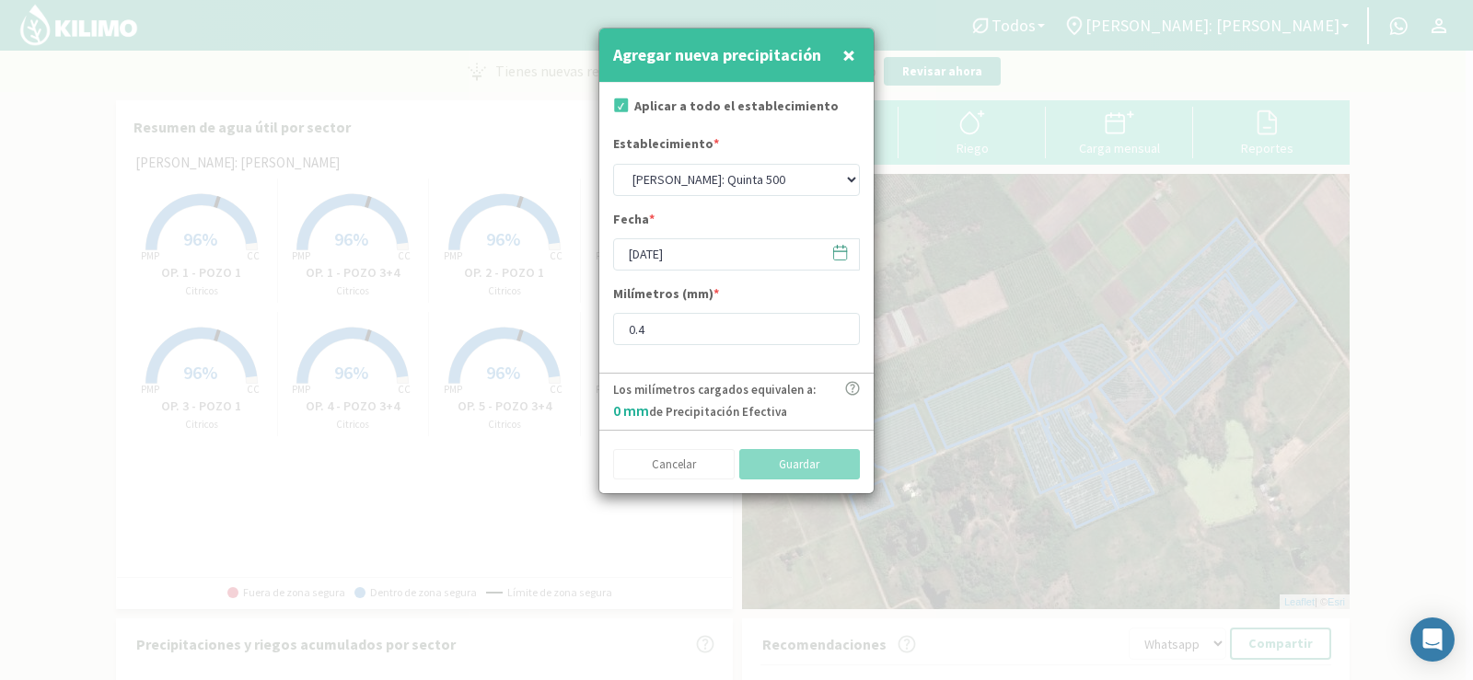
type input "[DATE]"
